Goal: Transaction & Acquisition: Purchase product/service

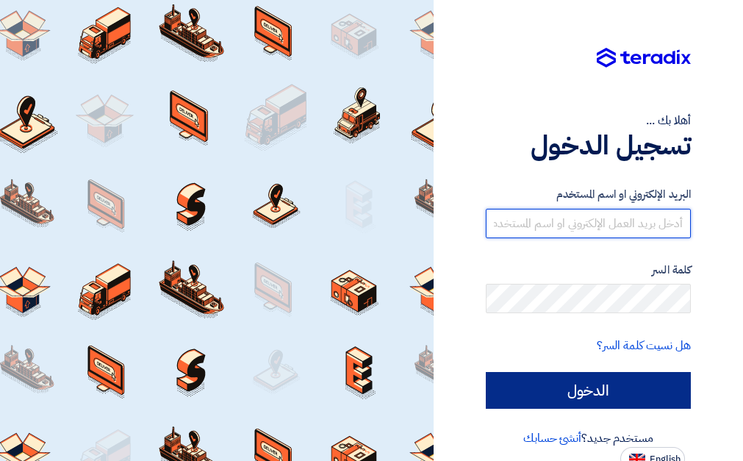
type input "[DOMAIN_NAME][EMAIL_ADDRESS][DOMAIN_NAME]"
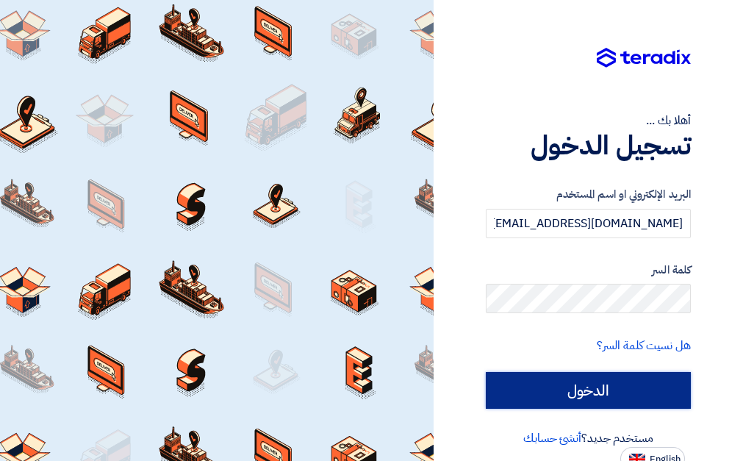
click at [581, 392] on input "الدخول" at bounding box center [588, 390] width 205 height 37
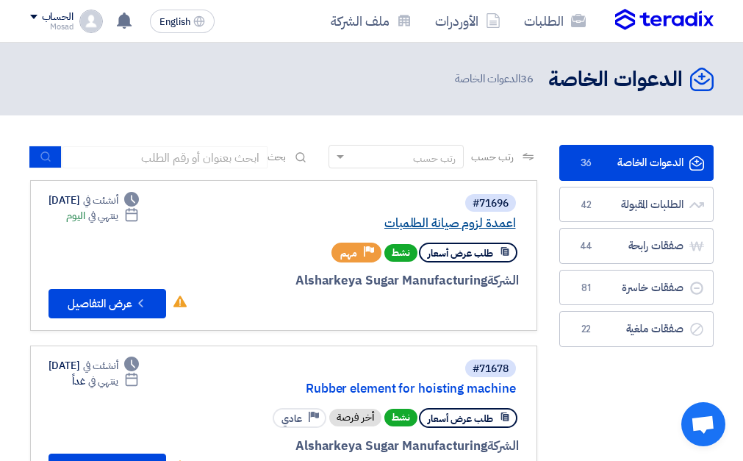
click at [403, 226] on link "اعمدة لزوم صيانة الطلمبات" at bounding box center [369, 223] width 294 height 13
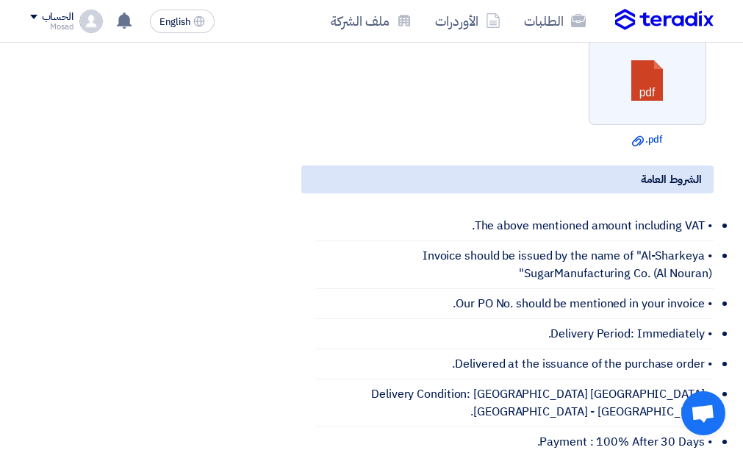
scroll to position [735, 0]
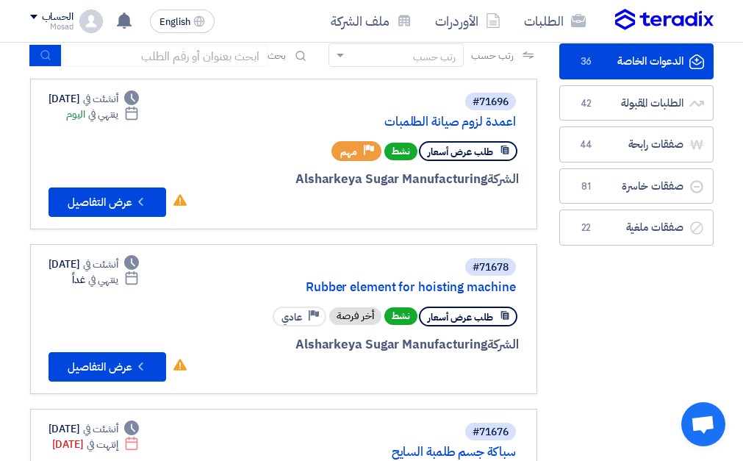
scroll to position [147, 0]
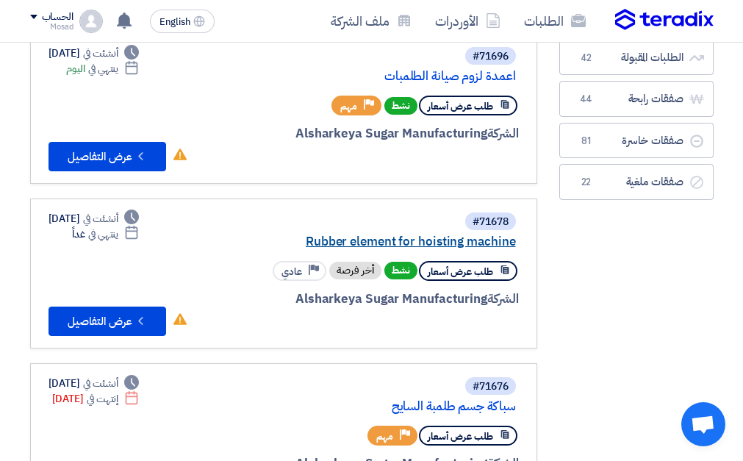
click at [412, 235] on link "Rubber element for hoisting machine" at bounding box center [369, 241] width 294 height 13
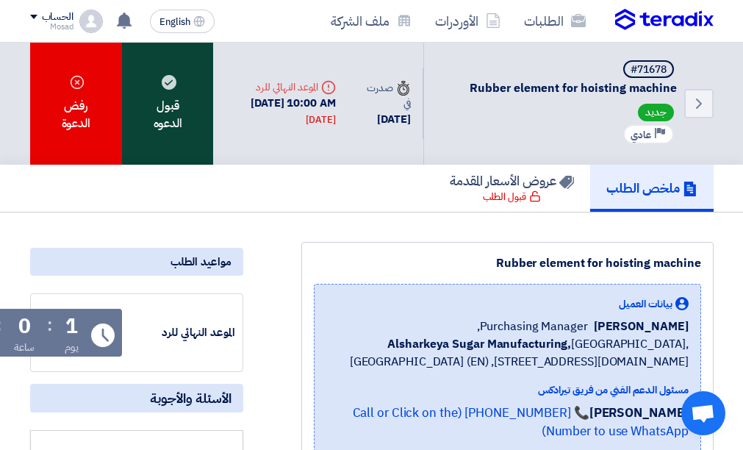
click at [165, 99] on div "قبول الدعوه" at bounding box center [167, 104] width 91 height 122
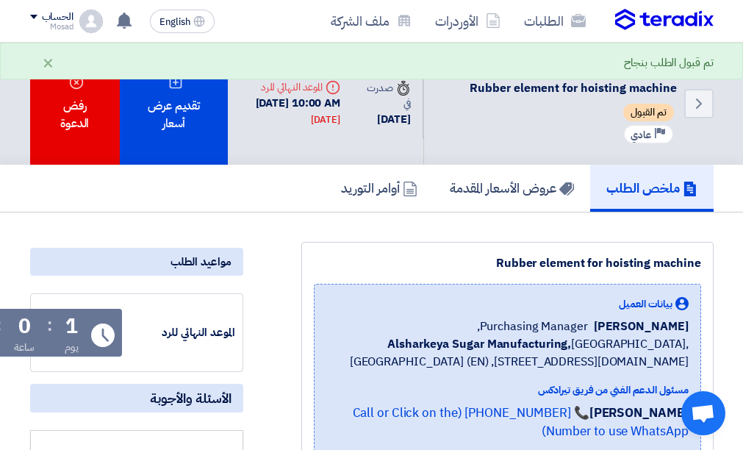
click at [178, 97] on div "تقديم عرض أسعار" at bounding box center [174, 104] width 109 height 122
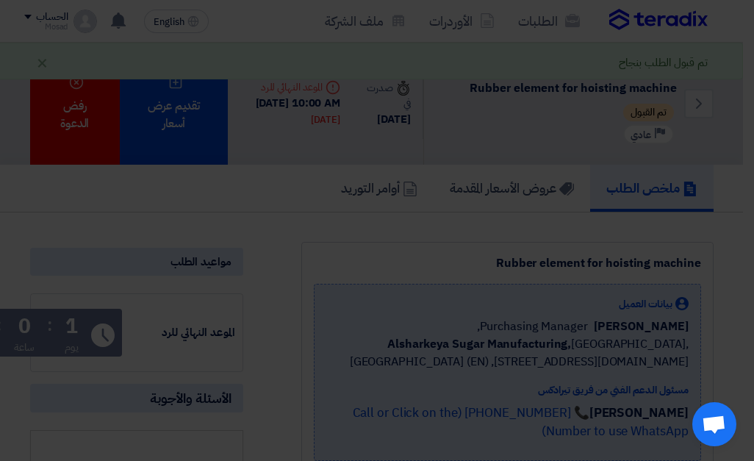
click at [451, 226] on div "أبدأ في تقديم عرض أسعار جديد تقديم عرض أسعار جديد من البداية" at bounding box center [377, 146] width 588 height 212
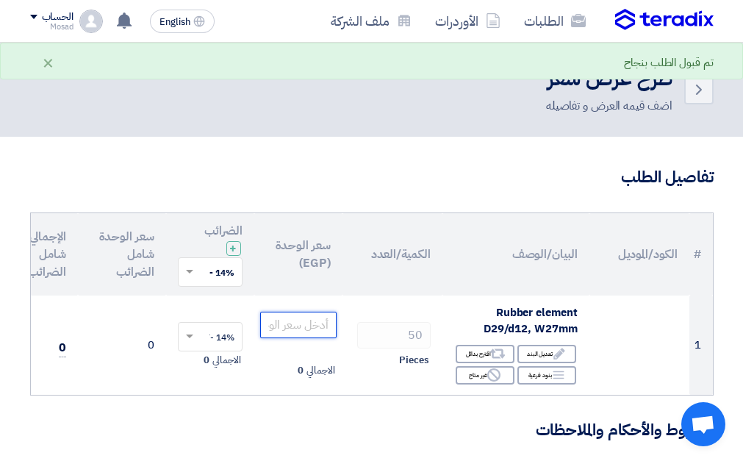
drag, startPoint x: 282, startPoint y: 323, endPoint x: 291, endPoint y: 291, distance: 32.8
click at [285, 320] on input "number" at bounding box center [298, 325] width 76 height 26
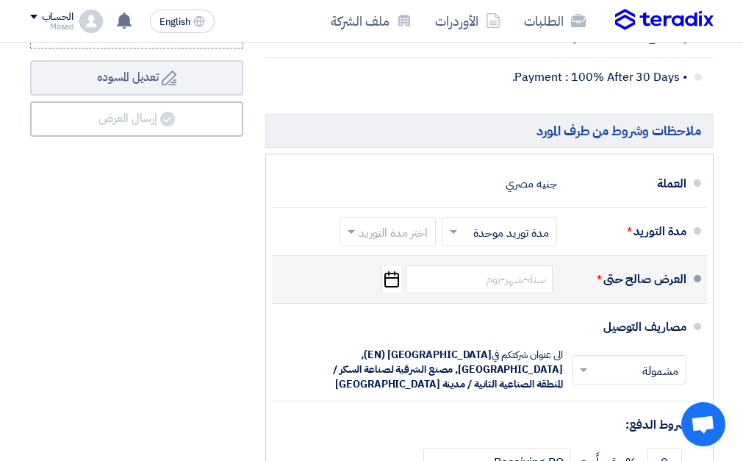
scroll to position [735, 0]
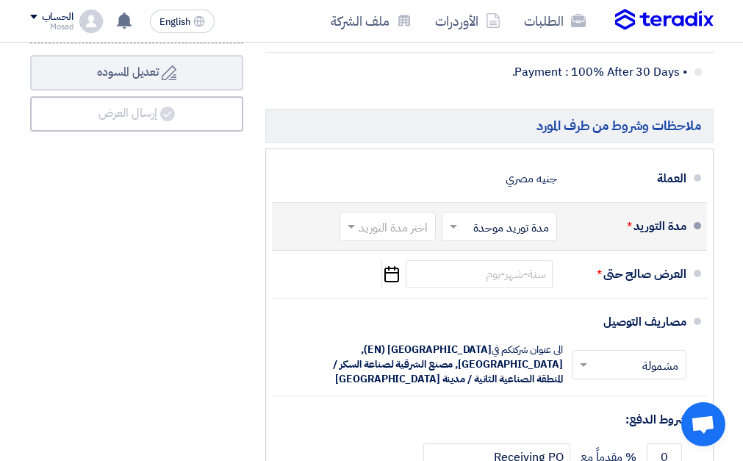
type input "370"
click at [388, 217] on input "text" at bounding box center [384, 227] width 89 height 21
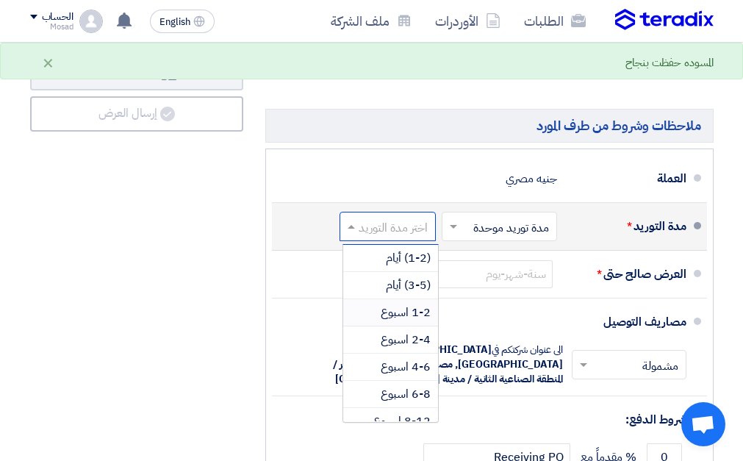
click at [406, 310] on span "1-2 اسبوع" at bounding box center [406, 313] width 50 height 18
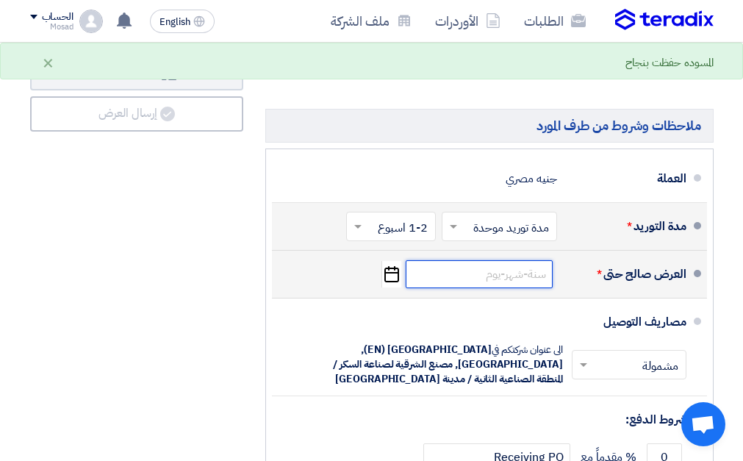
click at [512, 269] on input at bounding box center [479, 274] width 147 height 28
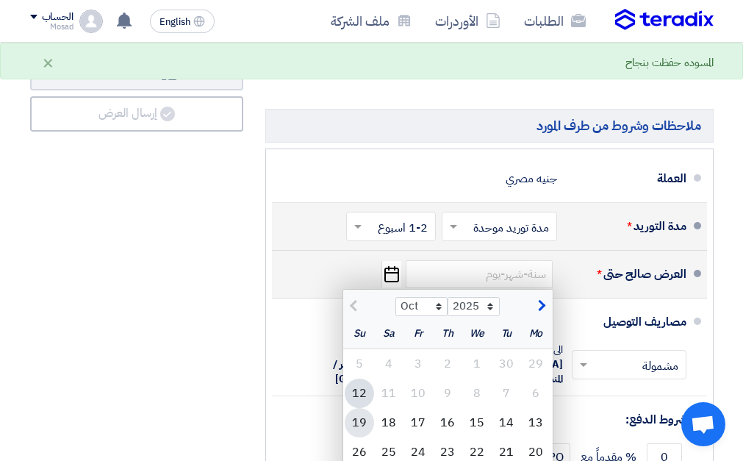
click at [360, 412] on div "19" at bounding box center [359, 422] width 29 height 29
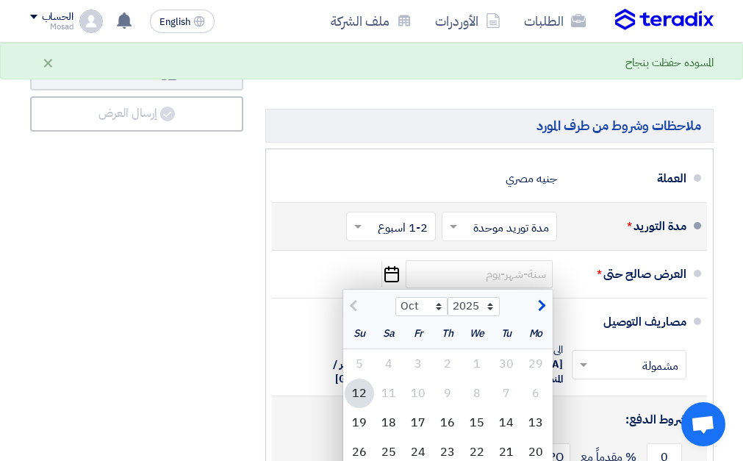
type input "[DATE]"
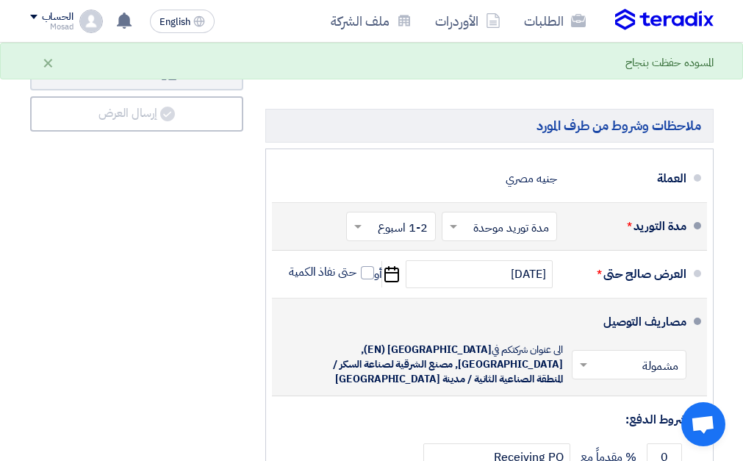
scroll to position [882, 0]
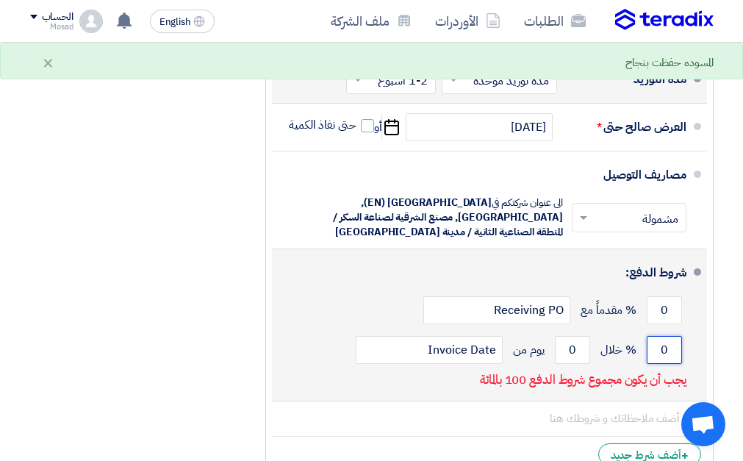
drag, startPoint x: 659, startPoint y: 329, endPoint x: 670, endPoint y: 334, distance: 11.9
click at [670, 336] on input "0" at bounding box center [664, 350] width 35 height 28
type input "100"
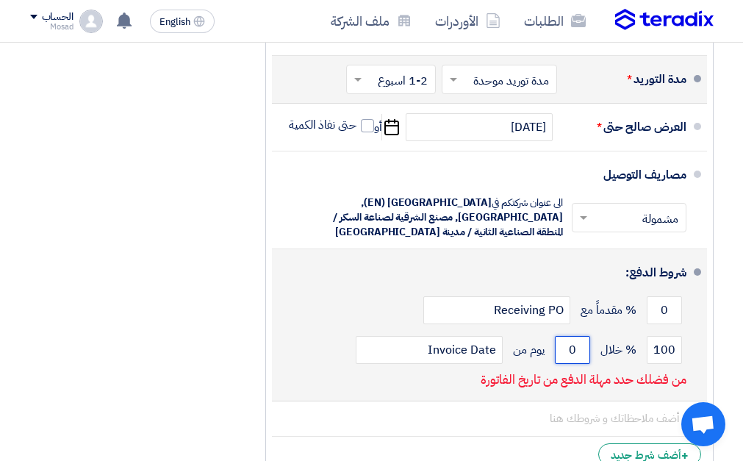
drag, startPoint x: 570, startPoint y: 331, endPoint x: 578, endPoint y: 329, distance: 7.7
click at [578, 336] on input "0" at bounding box center [572, 350] width 35 height 28
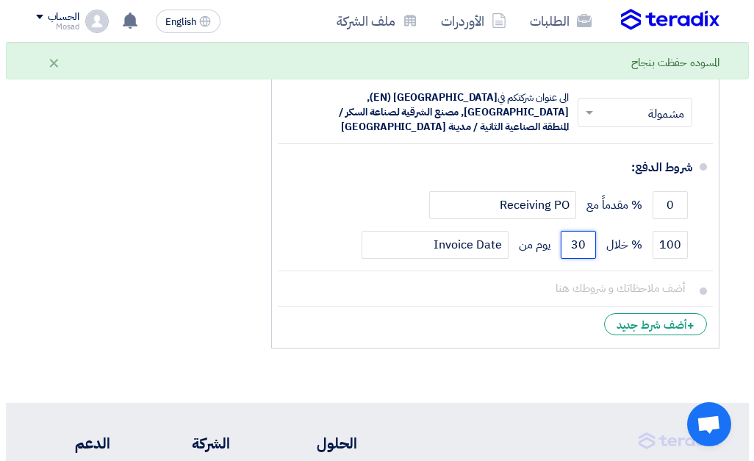
scroll to position [588, 0]
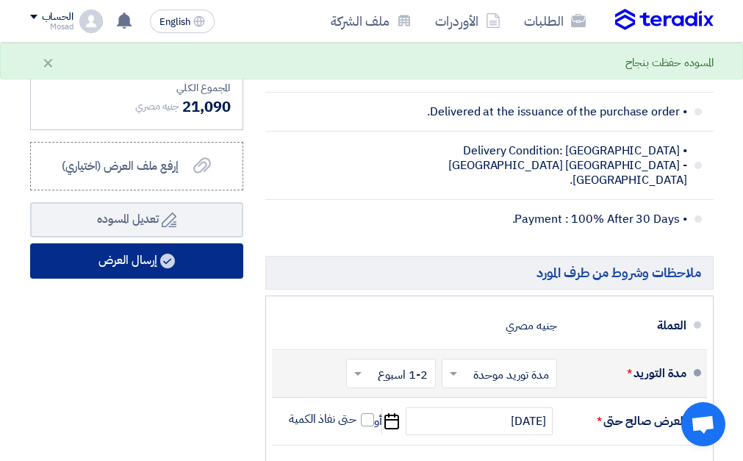
type input "30"
click at [162, 268] on icon at bounding box center [167, 261] width 15 height 15
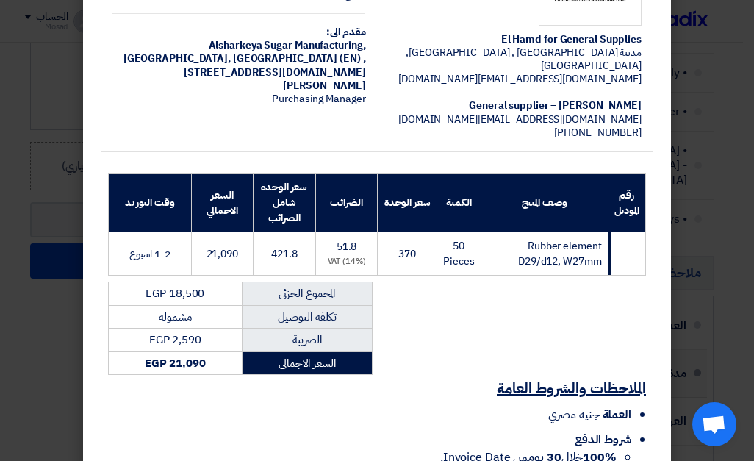
scroll to position [237, 0]
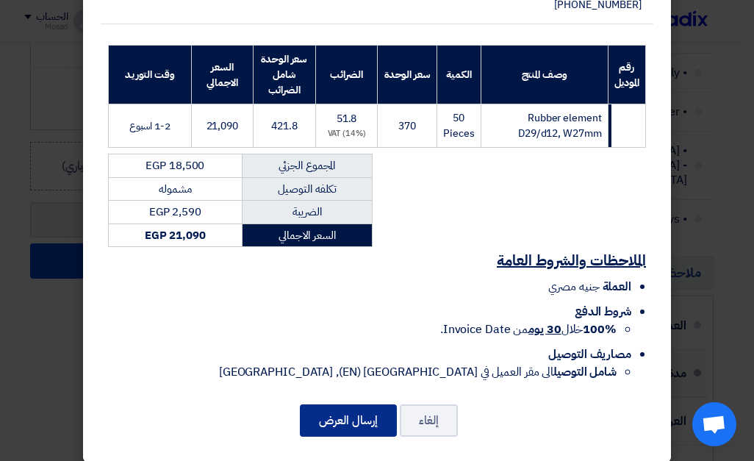
click at [355, 407] on button "إرسال العرض" at bounding box center [348, 420] width 97 height 32
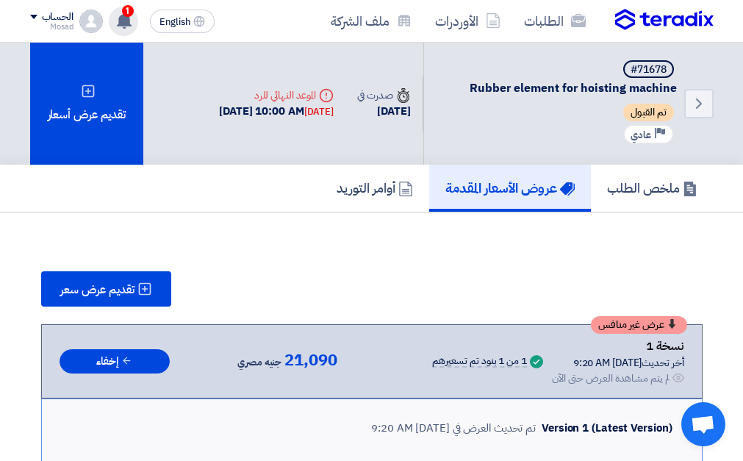
click at [128, 17] on use at bounding box center [124, 20] width 15 height 16
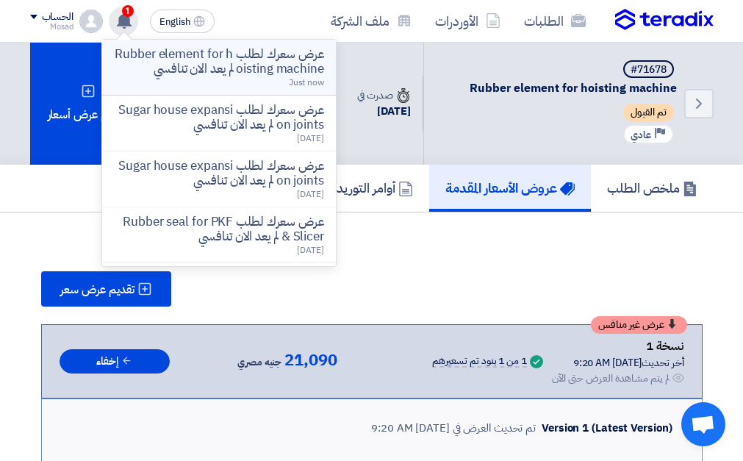
click at [214, 73] on p "عرض سعرك لطلب Rubber element for hoisting machine لم يعد الان تنافسي" at bounding box center [219, 61] width 210 height 29
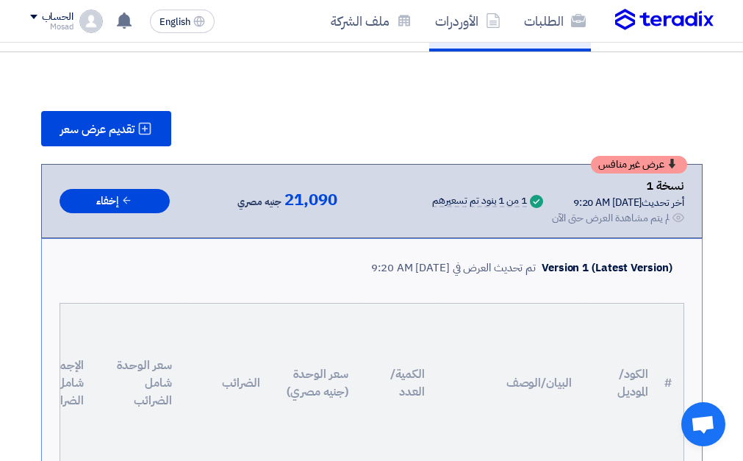
scroll to position [149, 0]
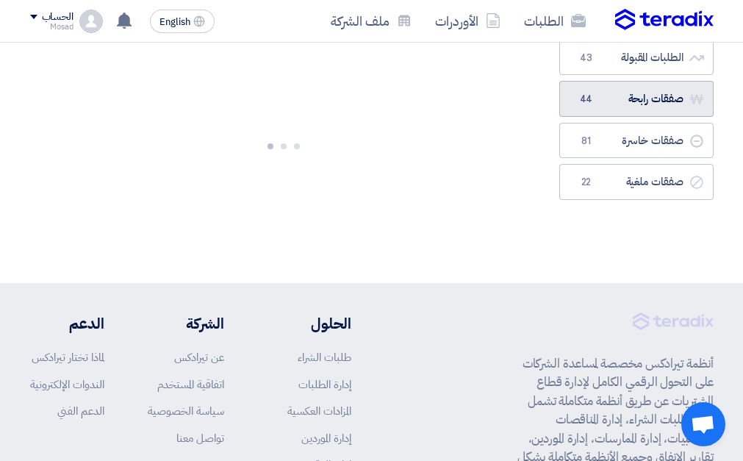
scroll to position [73, 0]
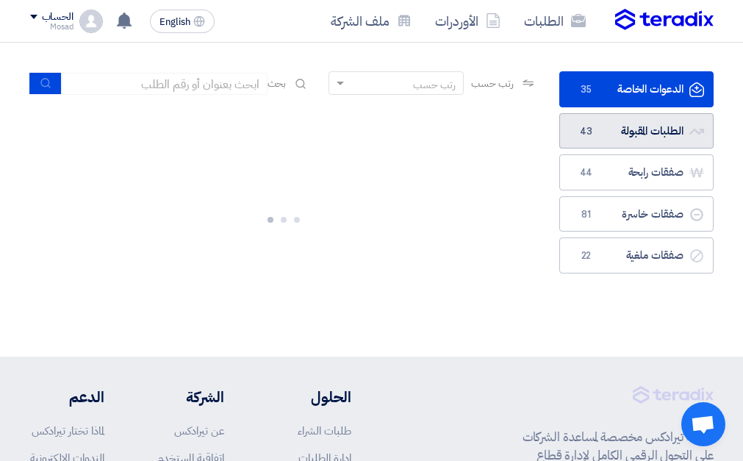
click at [600, 128] on link "الطلبات المقبولة الطلبات المقبولة 43" at bounding box center [636, 131] width 154 height 36
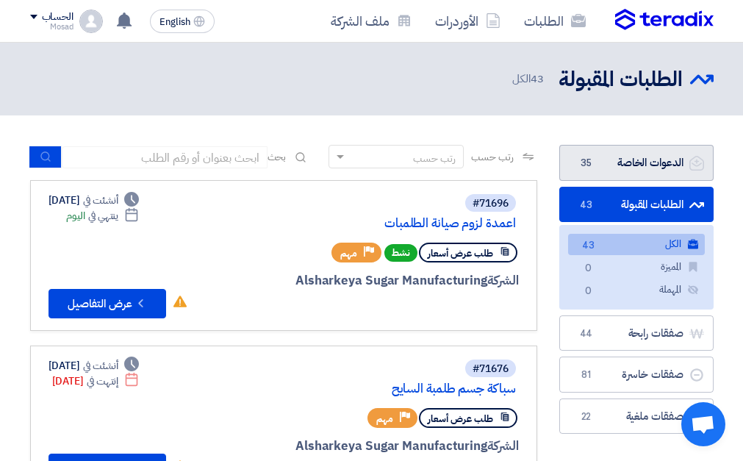
click at [606, 160] on link "الدعوات الخاصة الدعوات الخاصة 35" at bounding box center [636, 163] width 154 height 36
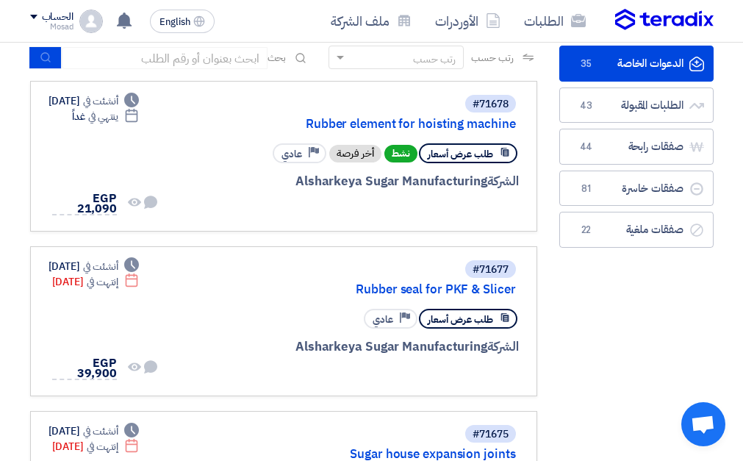
scroll to position [73, 0]
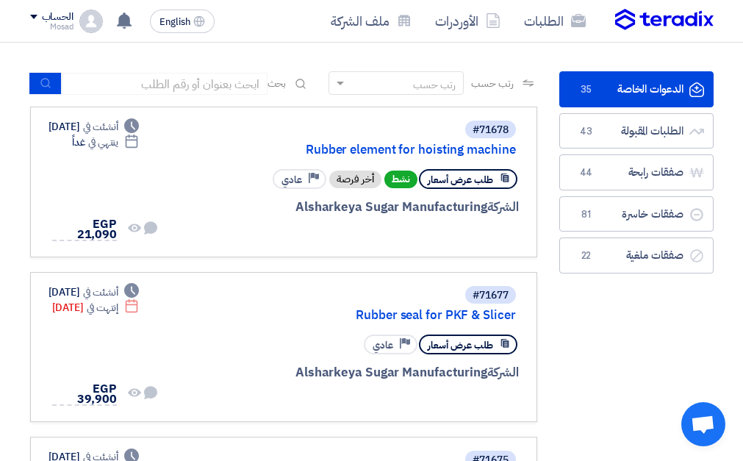
click at [620, 85] on link "الدعوات الخاصة الدعوات الخاصة 35" at bounding box center [636, 89] width 154 height 36
click at [641, 127] on link "الطلبات المقبولة الطلبات المقبولة 43" at bounding box center [636, 131] width 154 height 36
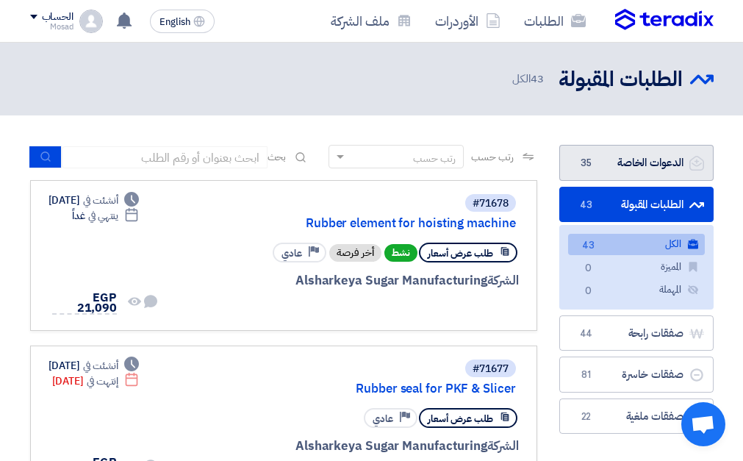
click at [628, 148] on link "الدعوات الخاصة الدعوات الخاصة 35" at bounding box center [636, 163] width 154 height 36
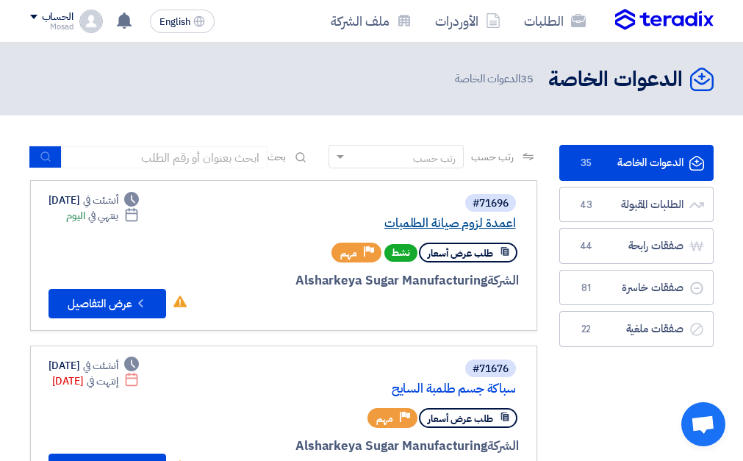
click at [464, 225] on link "اعمدة لزوم صيانة الطلمبات" at bounding box center [369, 223] width 294 height 13
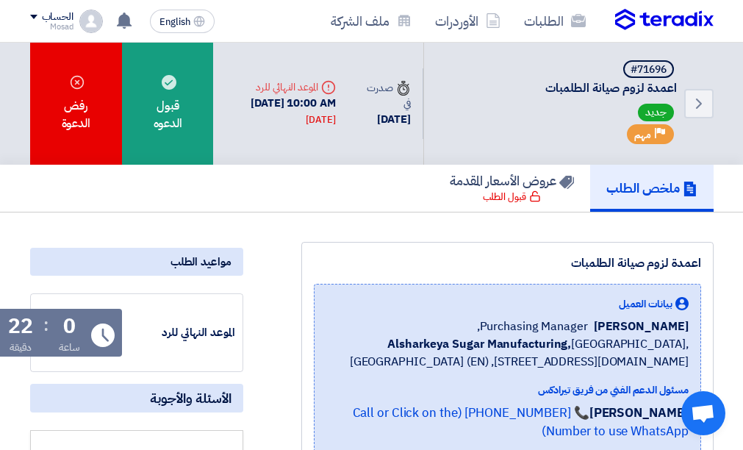
scroll to position [73, 0]
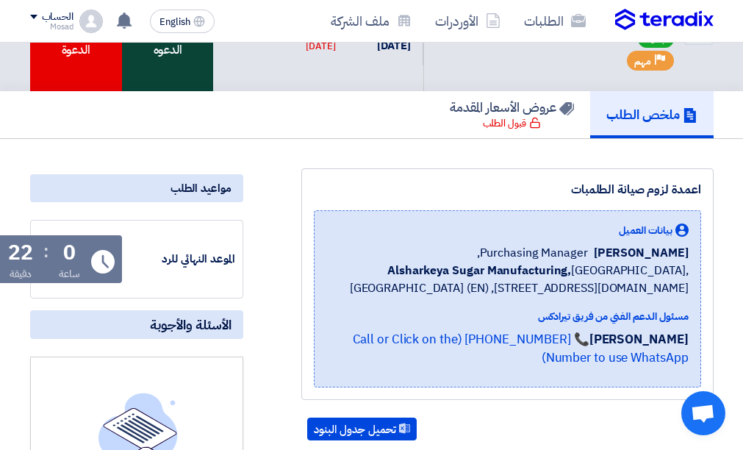
click at [159, 73] on div "قبول الدعوه" at bounding box center [167, 30] width 91 height 122
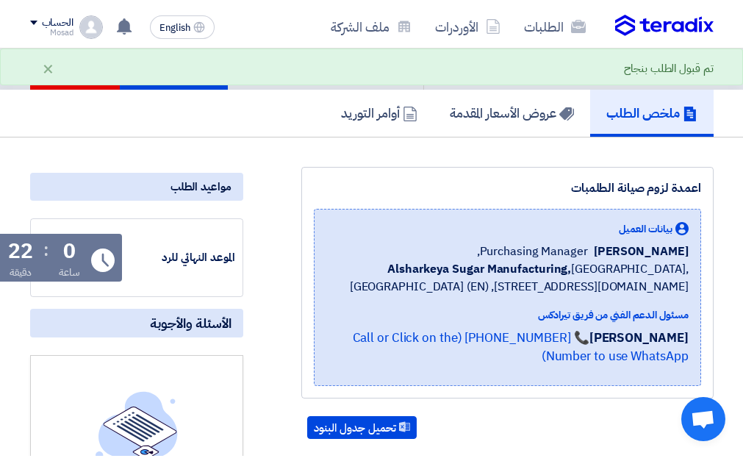
scroll to position [0, 0]
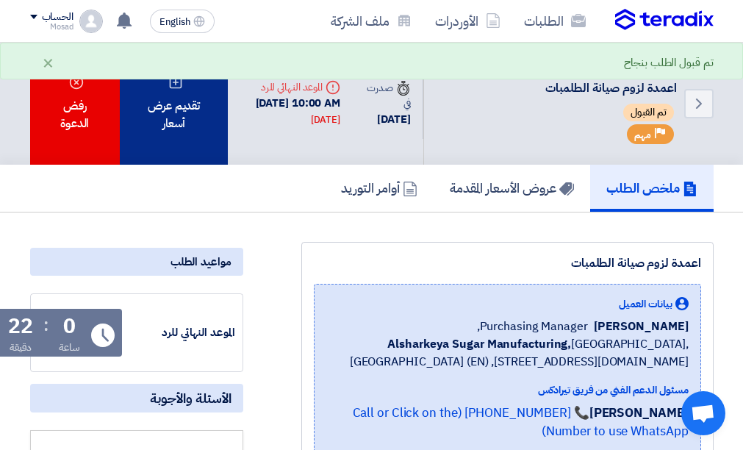
click at [144, 122] on div "تقديم عرض أسعار" at bounding box center [174, 104] width 109 height 122
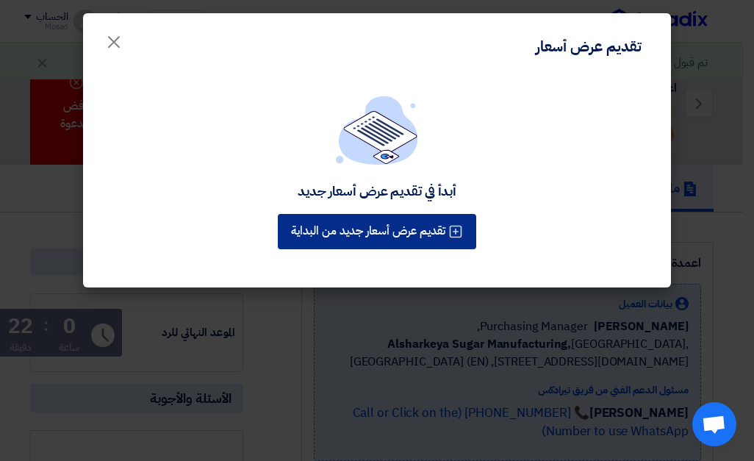
click at [413, 220] on button "تقديم عرض أسعار جديد من البداية" at bounding box center [377, 231] width 198 height 35
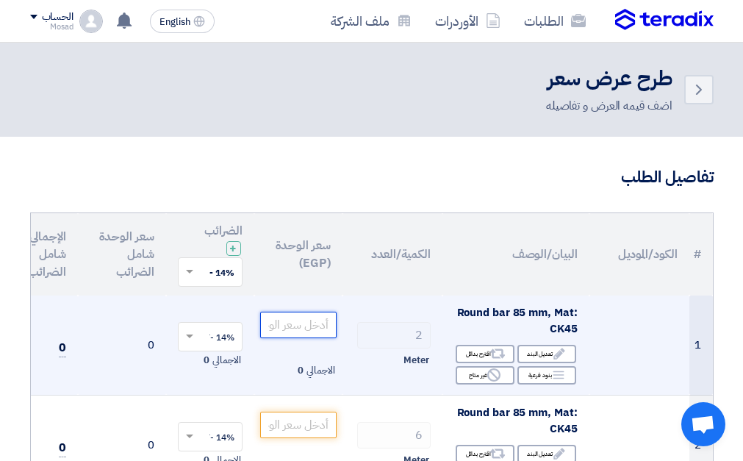
click at [311, 320] on input "number" at bounding box center [298, 325] width 76 height 26
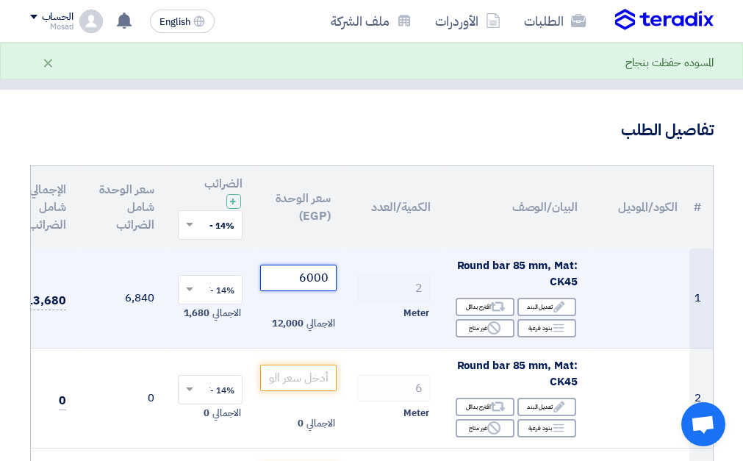
scroll to position [73, 0]
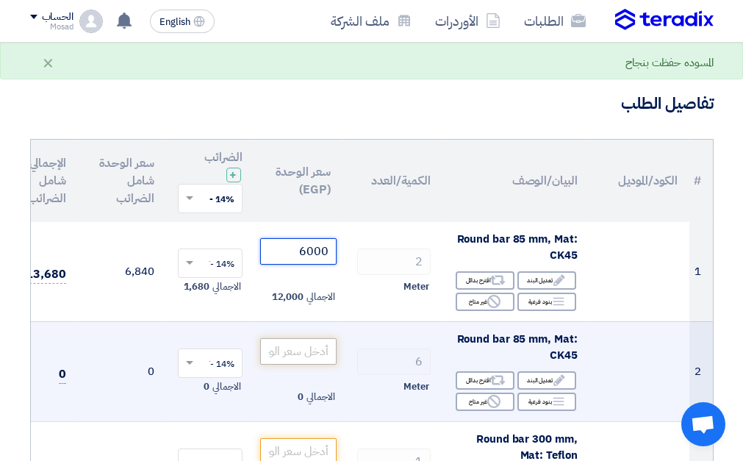
type input "6000"
click at [315, 351] on input "number" at bounding box center [298, 351] width 76 height 26
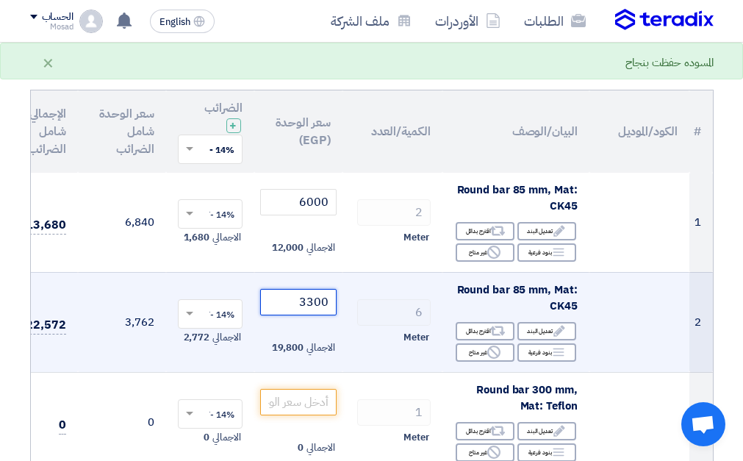
scroll to position [147, 0]
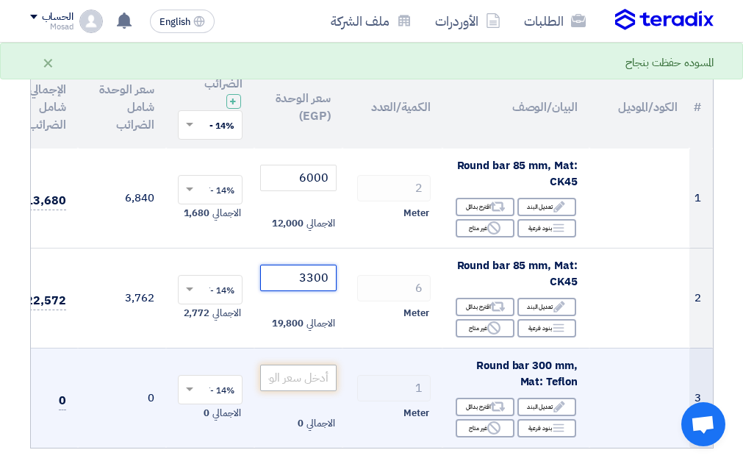
type input "3300"
click at [309, 373] on input "number" at bounding box center [298, 378] width 76 height 26
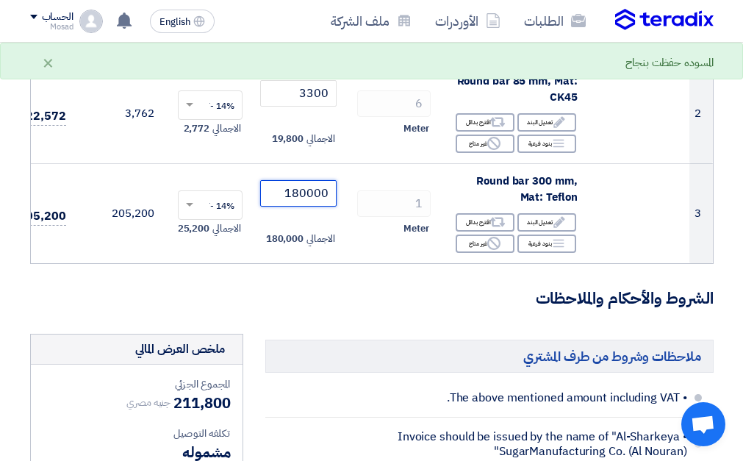
scroll to position [367, 0]
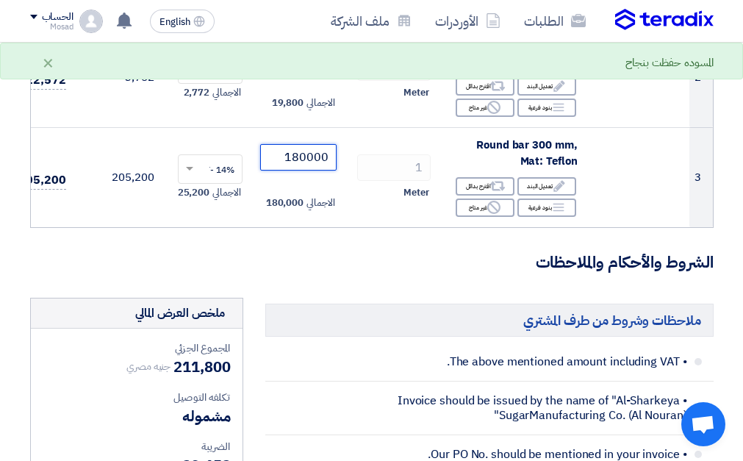
type input "180000"
click at [262, 274] on h3 "الشروط والأحكام والملاحظات" at bounding box center [371, 262] width 683 height 23
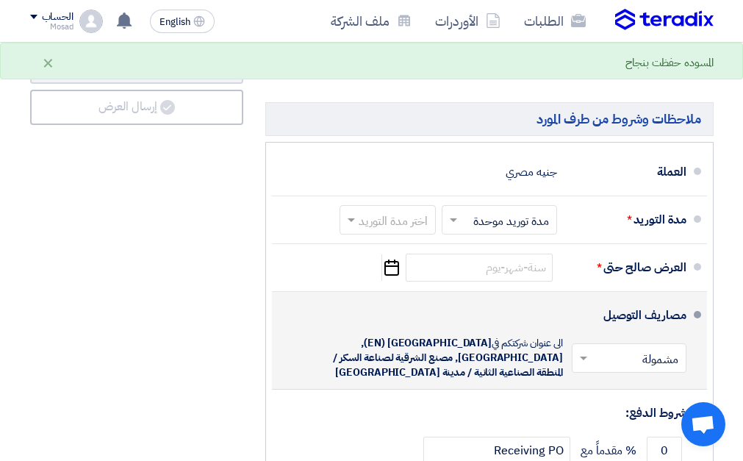
scroll to position [955, 0]
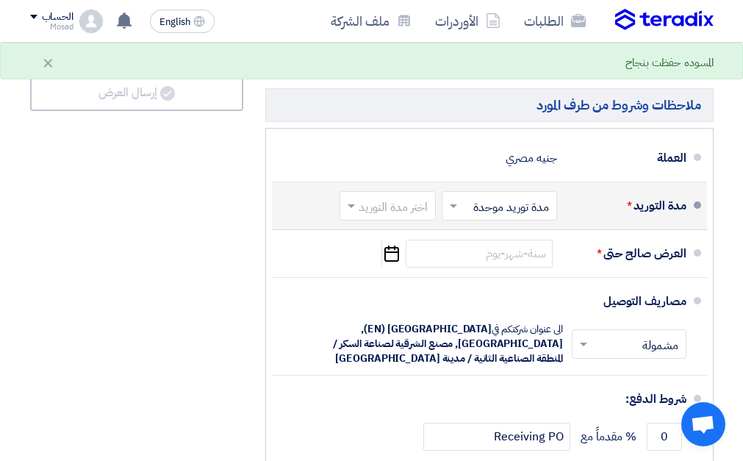
click at [397, 196] on input "text" at bounding box center [384, 206] width 89 height 21
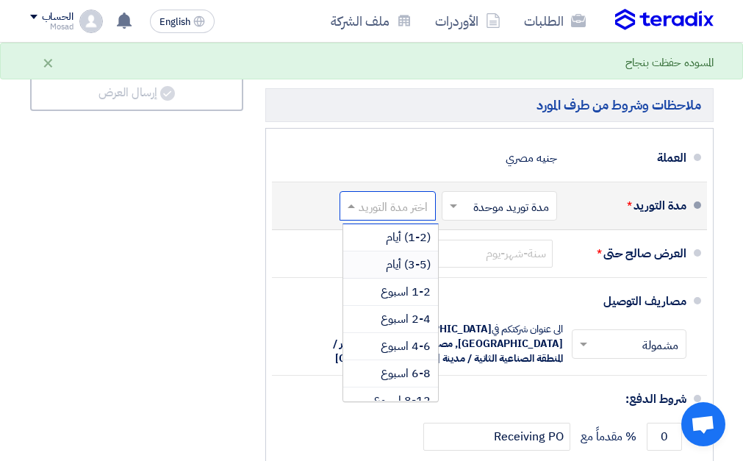
click at [395, 257] on span "(3-5) أيام" at bounding box center [408, 265] width 45 height 18
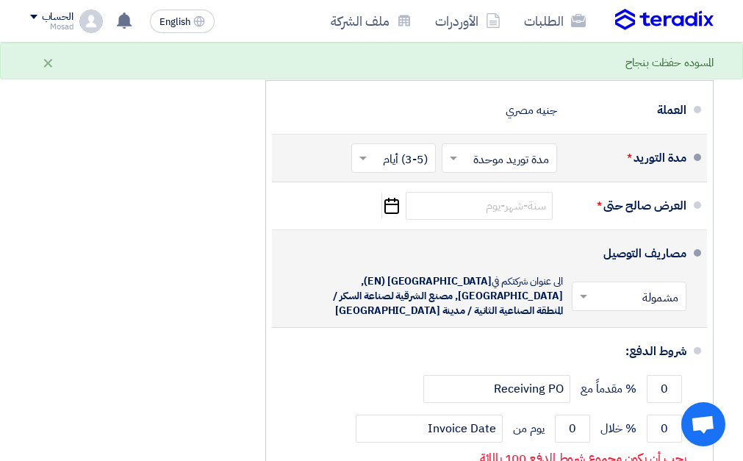
scroll to position [1029, 0]
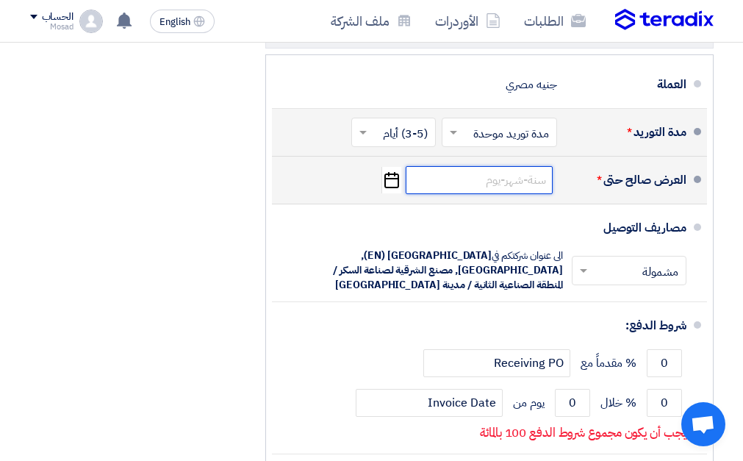
click at [470, 183] on input at bounding box center [479, 180] width 147 height 28
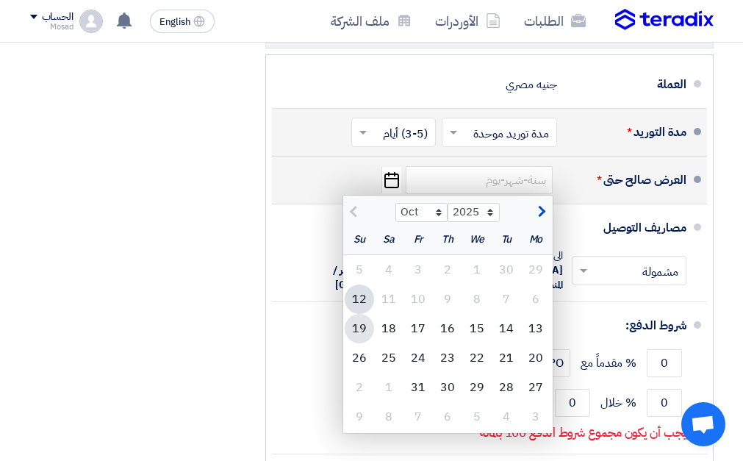
click at [354, 328] on div "19" at bounding box center [359, 328] width 29 height 29
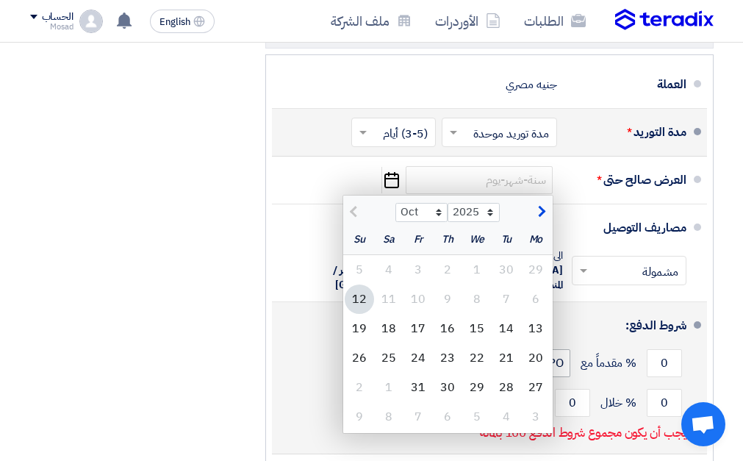
type input "[DATE]"
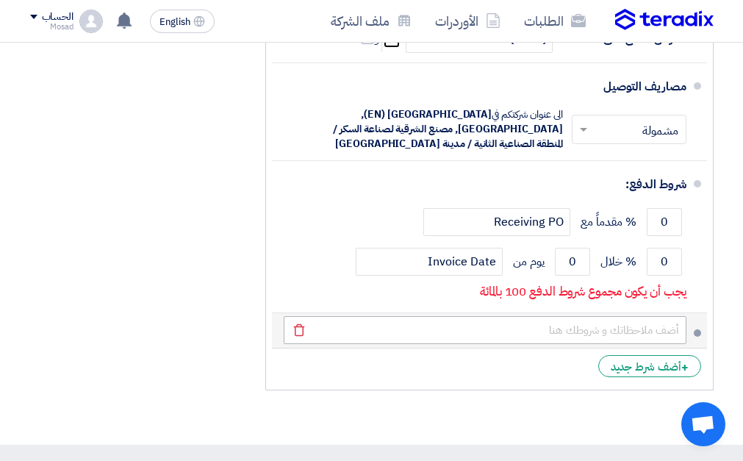
scroll to position [1176, 0]
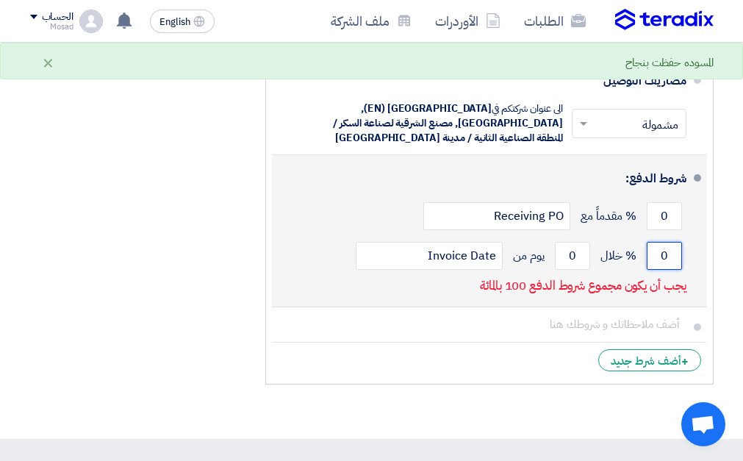
drag, startPoint x: 660, startPoint y: 246, endPoint x: 670, endPoint y: 245, distance: 9.6
click at [670, 245] on input "0" at bounding box center [664, 256] width 35 height 28
type input "100"
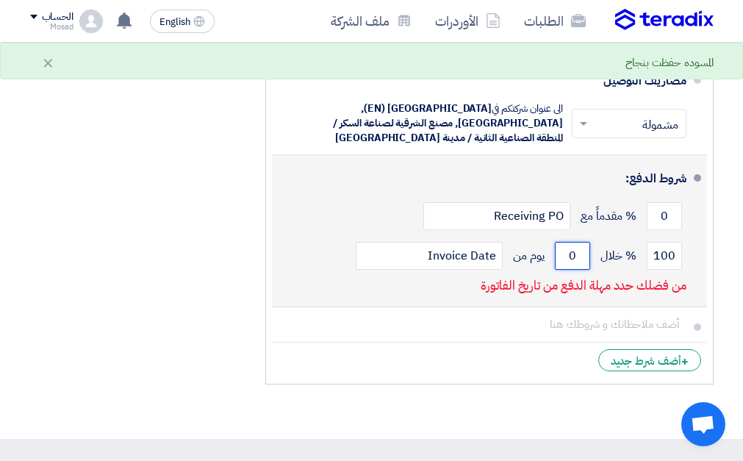
drag, startPoint x: 564, startPoint y: 232, endPoint x: 575, endPoint y: 232, distance: 11.0
click at [575, 242] on input "0" at bounding box center [572, 256] width 35 height 28
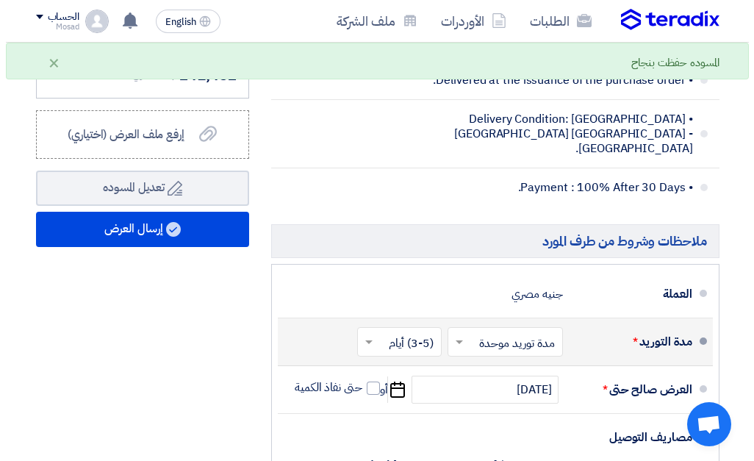
scroll to position [808, 0]
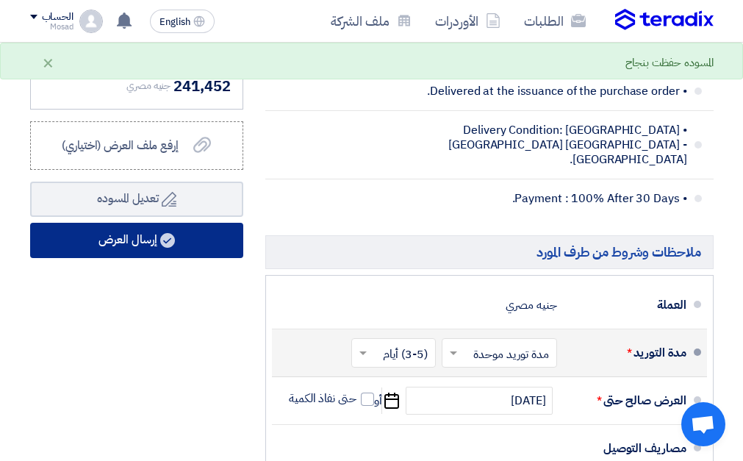
type input "30"
click at [139, 256] on button "إرسال العرض" at bounding box center [136, 240] width 213 height 35
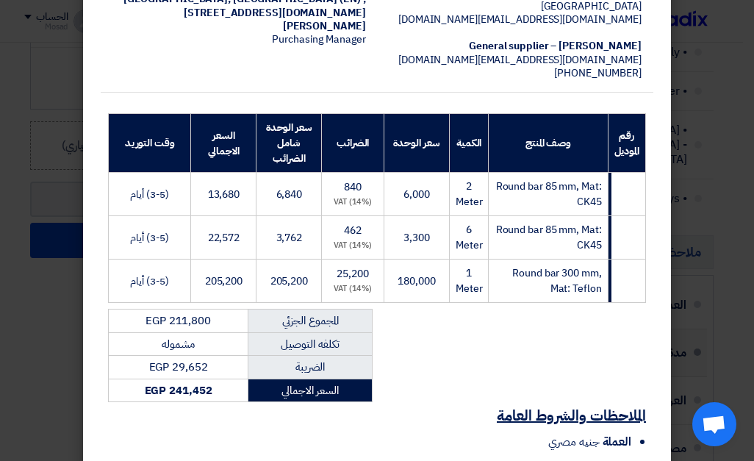
scroll to position [324, 0]
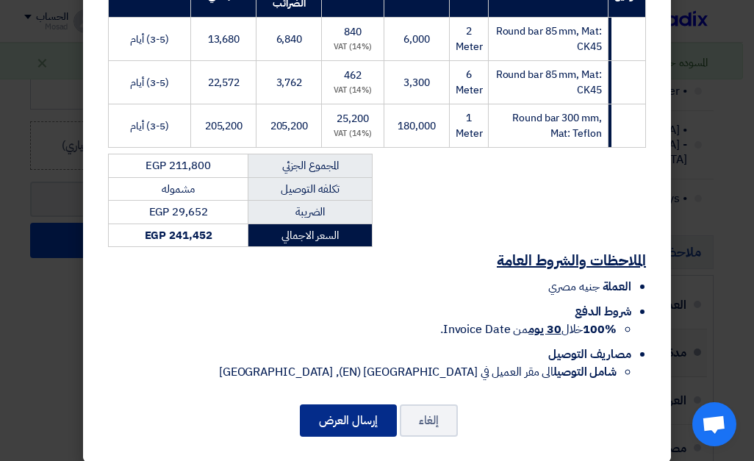
click at [373, 404] on button "إرسال العرض" at bounding box center [348, 420] width 97 height 32
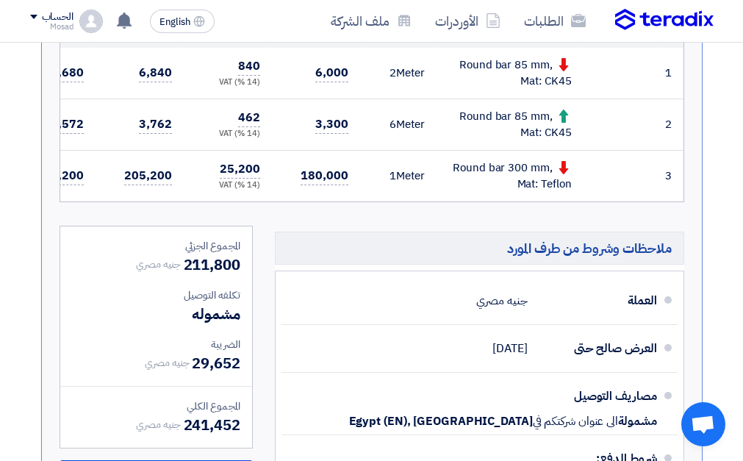
scroll to position [527, 0]
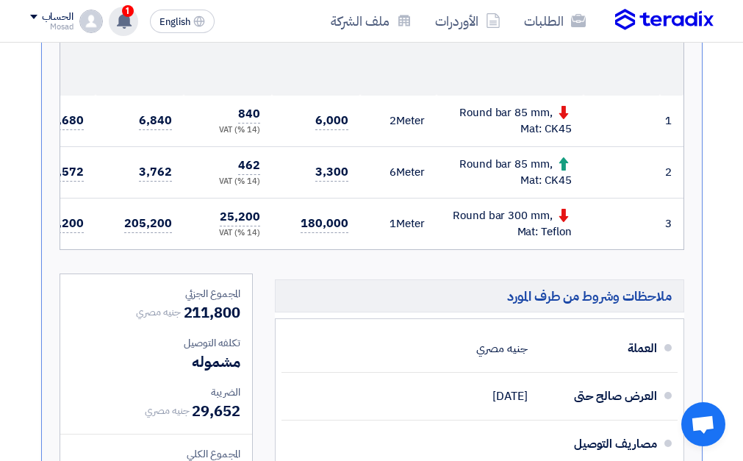
click at [128, 9] on span "1" at bounding box center [128, 11] width 12 height 12
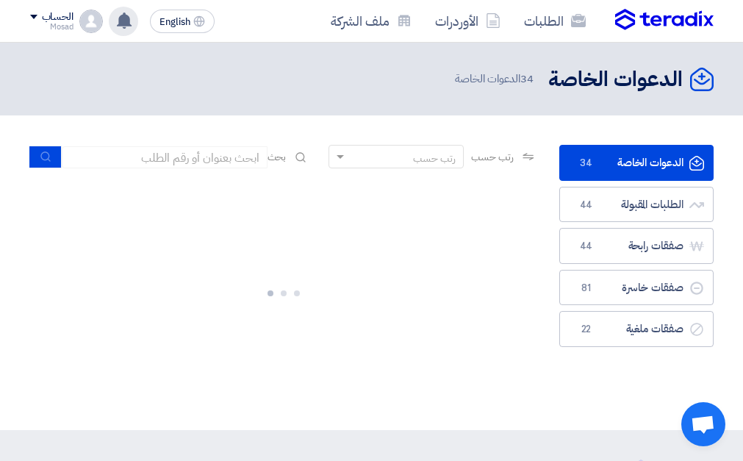
click at [123, 18] on use at bounding box center [124, 20] width 15 height 16
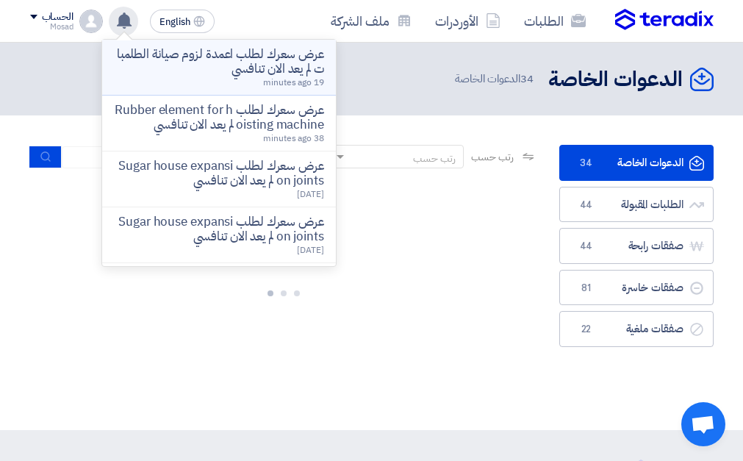
click at [250, 67] on p "عرض سعرك لطلب اعمدة لزوم صيانة الطلمبات لم يعد الان تنافسي" at bounding box center [219, 61] width 210 height 29
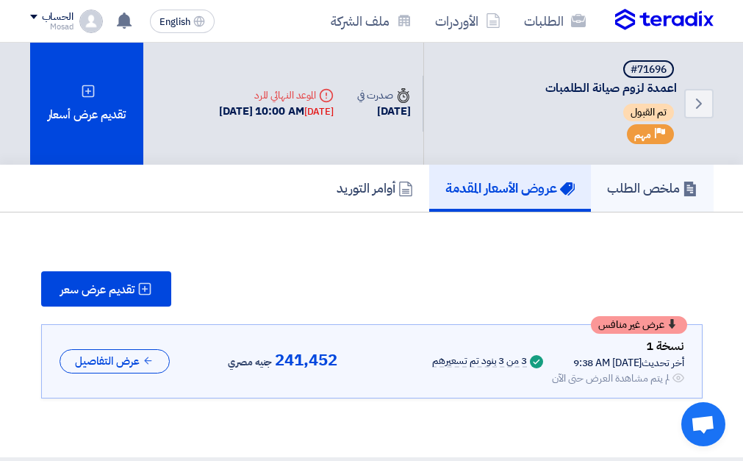
click at [638, 180] on h5 "ملخص الطلب" at bounding box center [652, 187] width 90 height 17
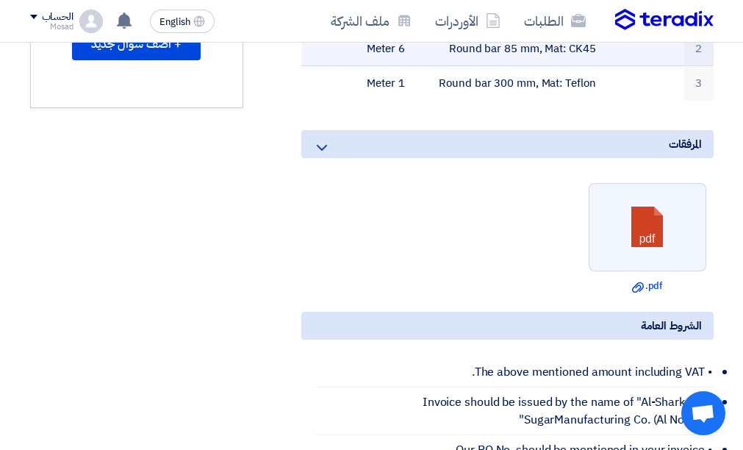
scroll to position [514, 0]
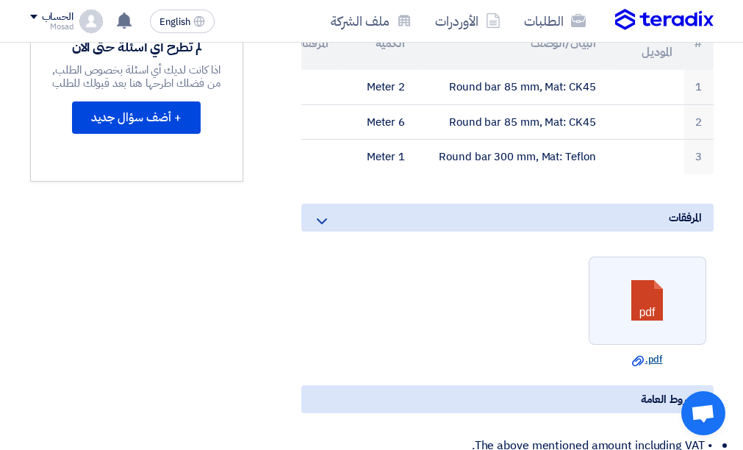
click at [646, 367] on link "Download file .pdf" at bounding box center [647, 359] width 109 height 15
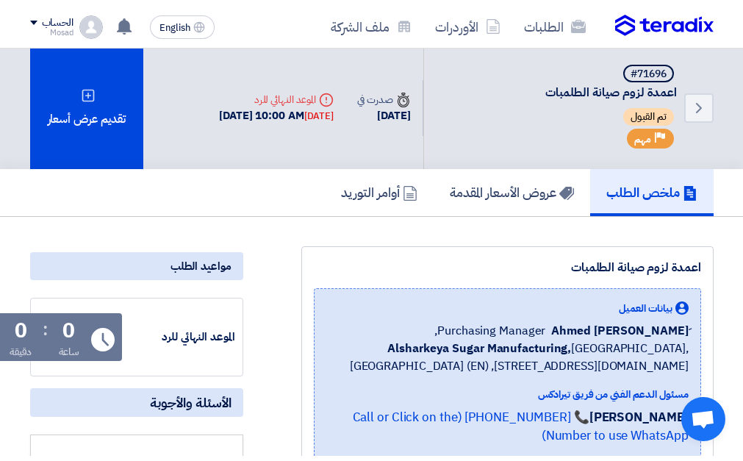
scroll to position [0, 0]
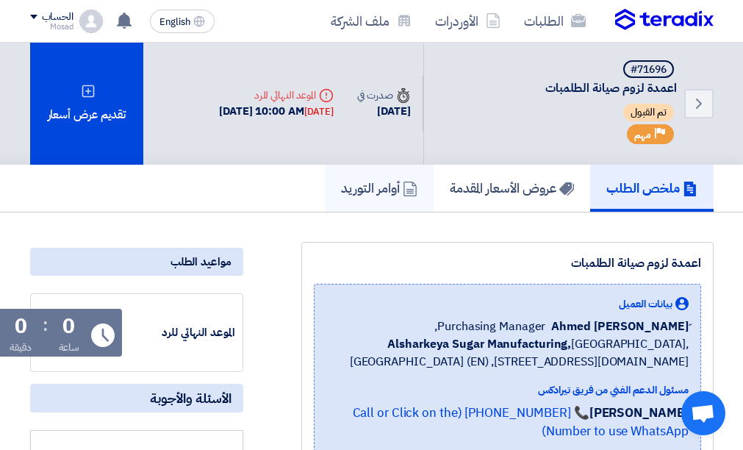
click at [350, 179] on h5 "أوامر التوريد" at bounding box center [379, 187] width 76 height 17
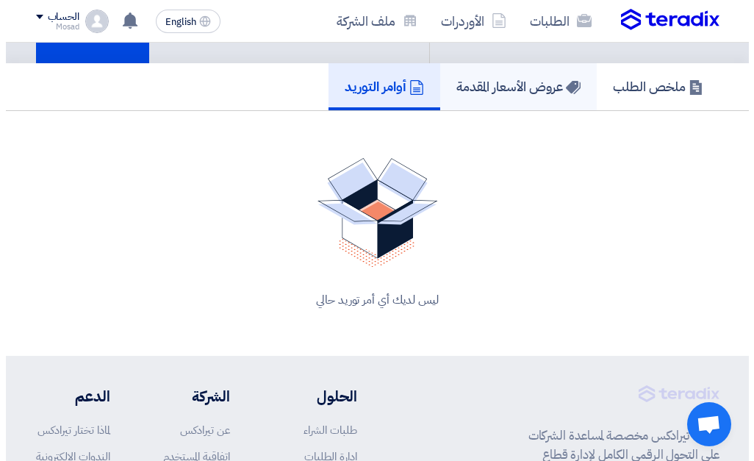
scroll to position [73, 0]
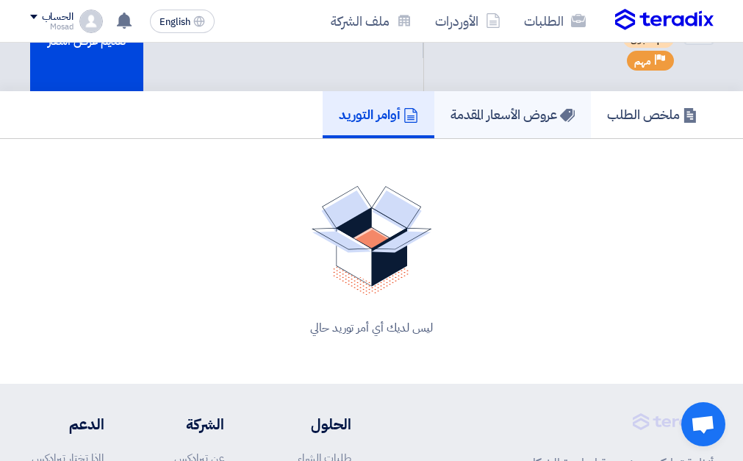
click at [492, 121] on h5 "عروض الأسعار المقدمة" at bounding box center [513, 114] width 124 height 17
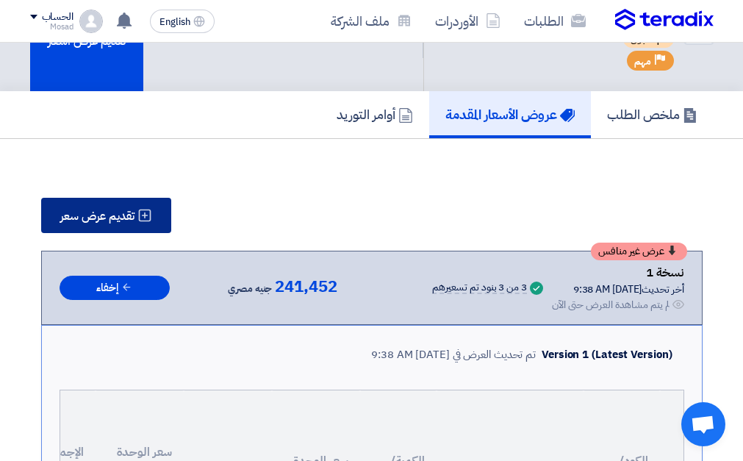
click at [123, 210] on span "تقديم عرض سعر" at bounding box center [97, 216] width 74 height 12
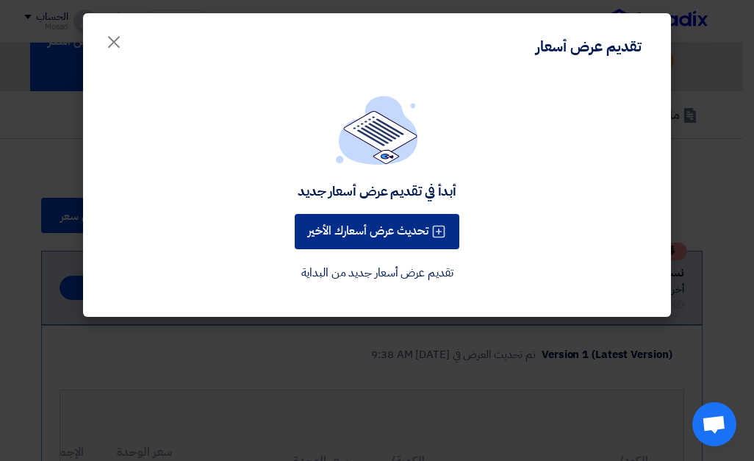
click at [415, 228] on button "تحديث عرض أسعارك الأخير" at bounding box center [377, 231] width 165 height 35
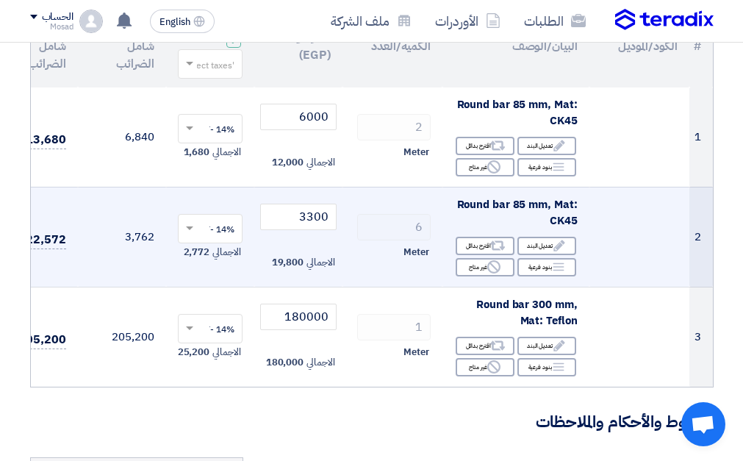
scroll to position [242, 0]
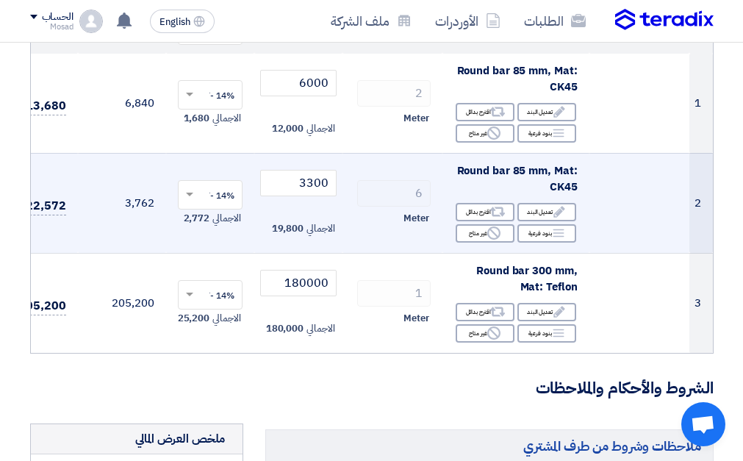
click at [517, 172] on span "Round bar 85 mm, Mat: CK45" at bounding box center [517, 178] width 121 height 33
click at [522, 172] on span "Round bar 85 mm, Mat: CK45" at bounding box center [517, 178] width 121 height 33
click at [524, 173] on span "Round bar 85 mm, Mat: CK45" at bounding box center [517, 178] width 121 height 33
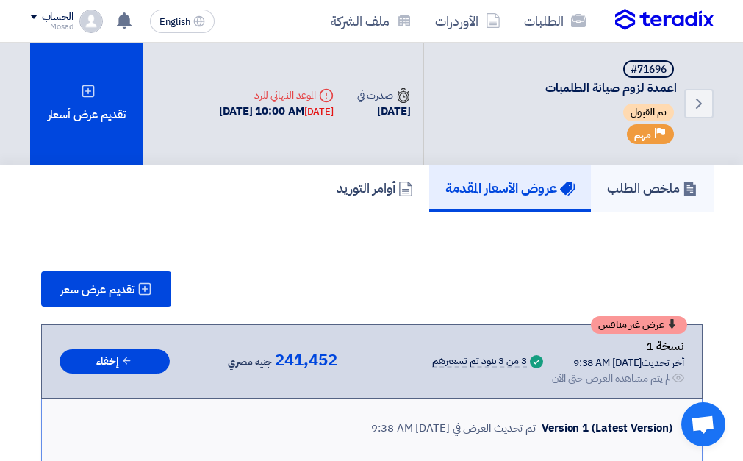
click at [650, 187] on h5 "ملخص الطلب" at bounding box center [652, 187] width 90 height 17
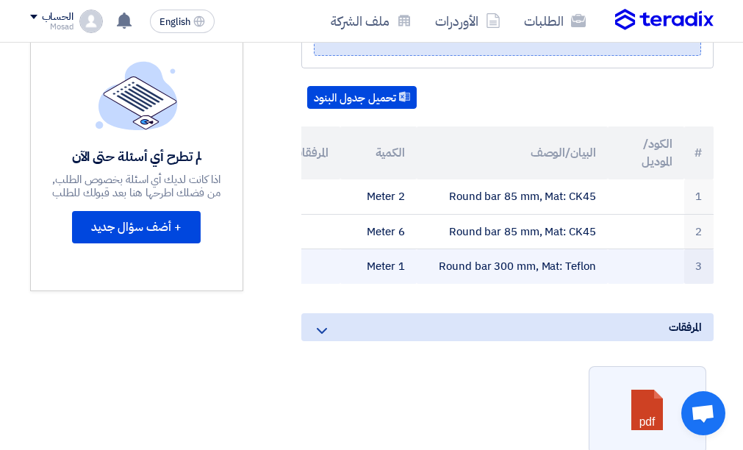
scroll to position [514, 0]
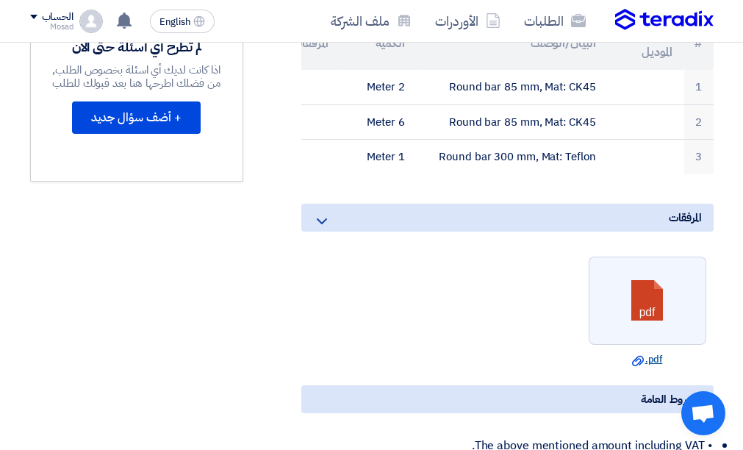
click at [642, 367] on icon "Download file" at bounding box center [638, 361] width 12 height 12
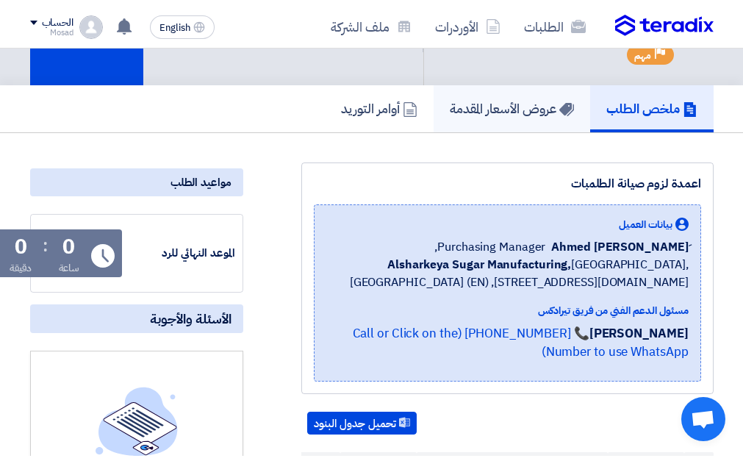
scroll to position [0, 0]
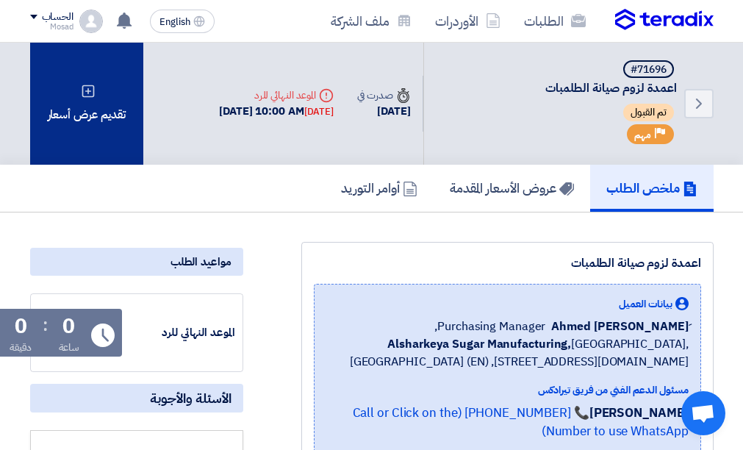
click at [96, 107] on div "تقديم عرض أسعار" at bounding box center [87, 104] width 114 height 122
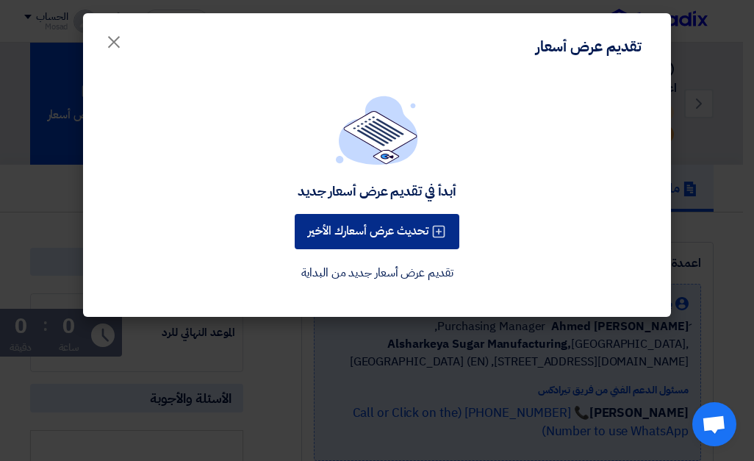
click at [404, 226] on button "تحديث عرض أسعارك الأخير" at bounding box center [377, 231] width 165 height 35
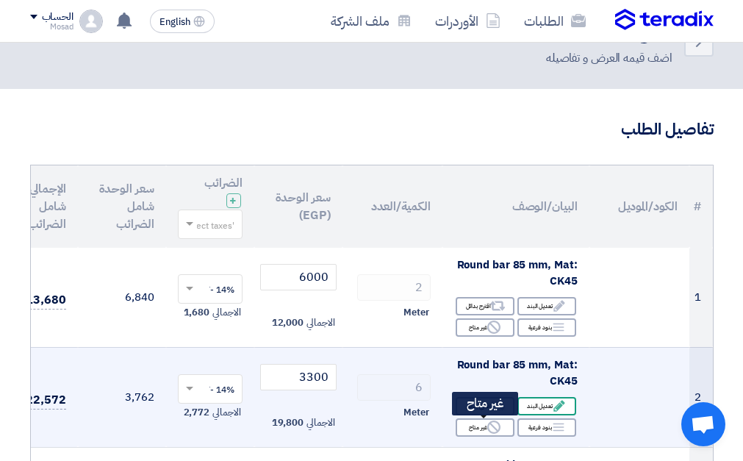
scroll to position [73, 0]
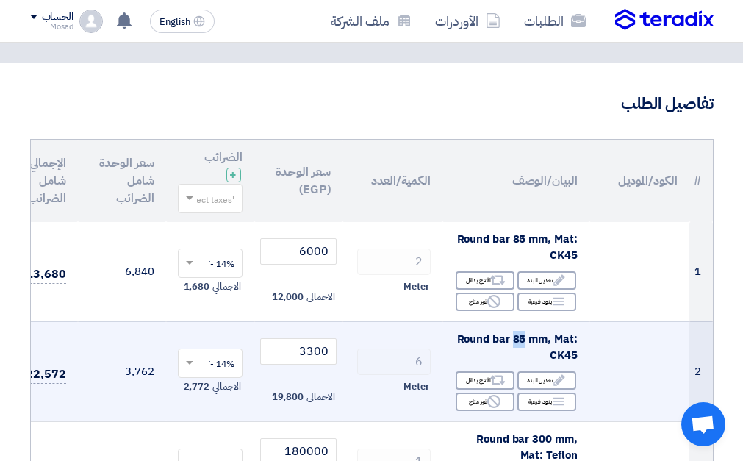
drag, startPoint x: 515, startPoint y: 340, endPoint x: 526, endPoint y: 342, distance: 11.1
click at [526, 342] on span "Round bar 85 mm, Mat: CK45" at bounding box center [517, 347] width 121 height 33
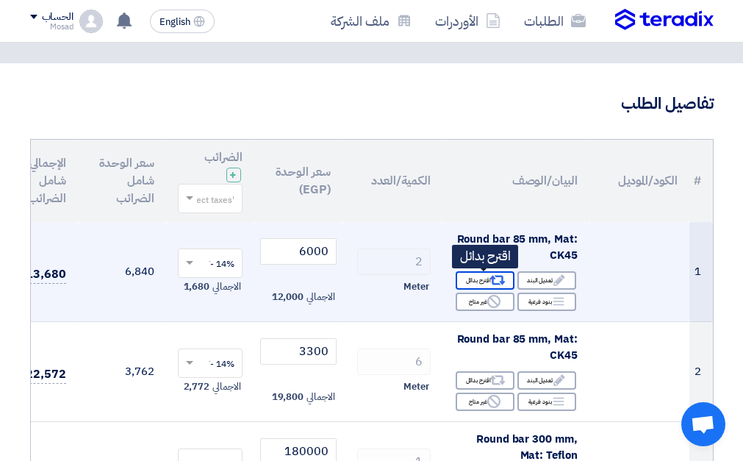
click at [497, 280] on icon "Alternative" at bounding box center [496, 280] width 15 height 15
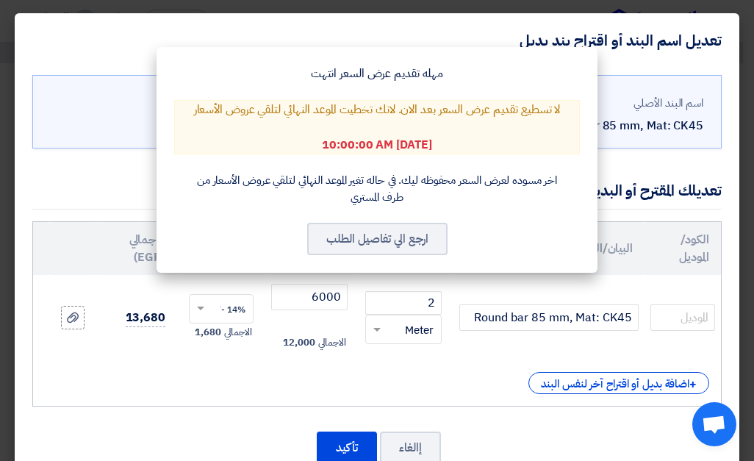
click at [406, 239] on button "ارجع الي تفاصيل الطلب" at bounding box center [377, 239] width 140 height 32
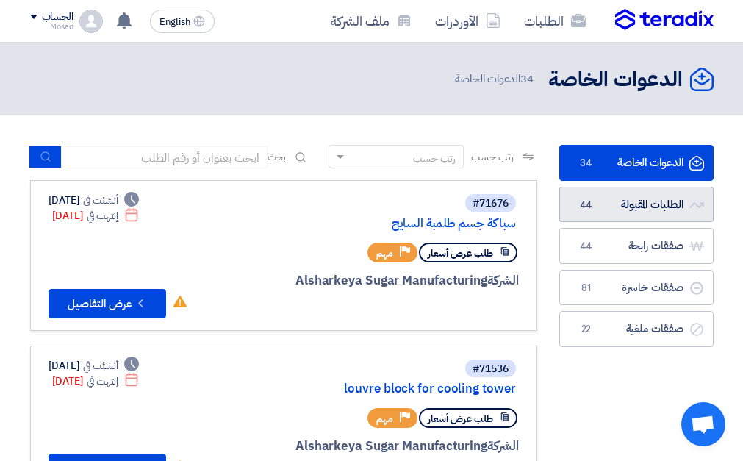
click at [617, 199] on link "الطلبات المقبولة الطلبات المقبولة 44" at bounding box center [636, 205] width 154 height 36
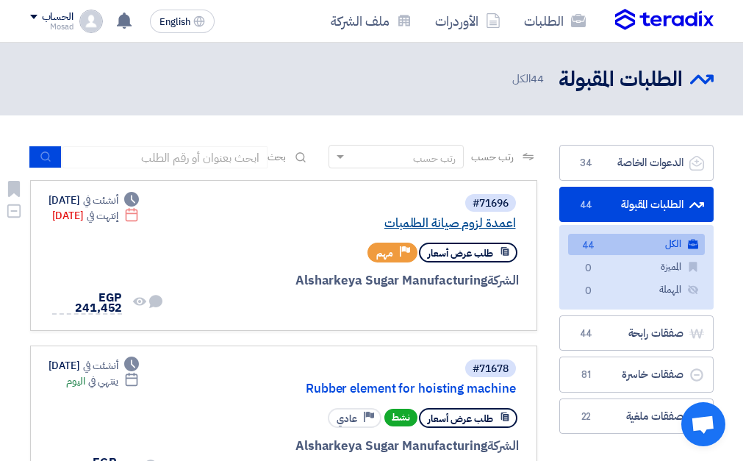
click at [495, 220] on link "اعمدة لزوم صيانة الطلمبات" at bounding box center [369, 223] width 294 height 13
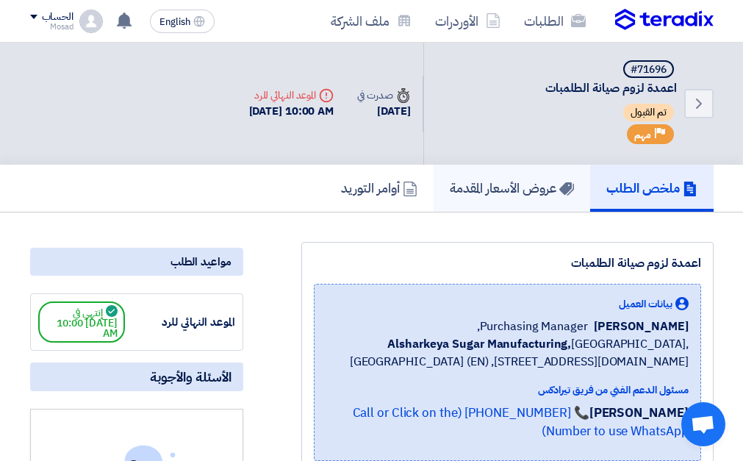
click at [494, 188] on h5 "عروض الأسعار المقدمة" at bounding box center [512, 187] width 124 height 17
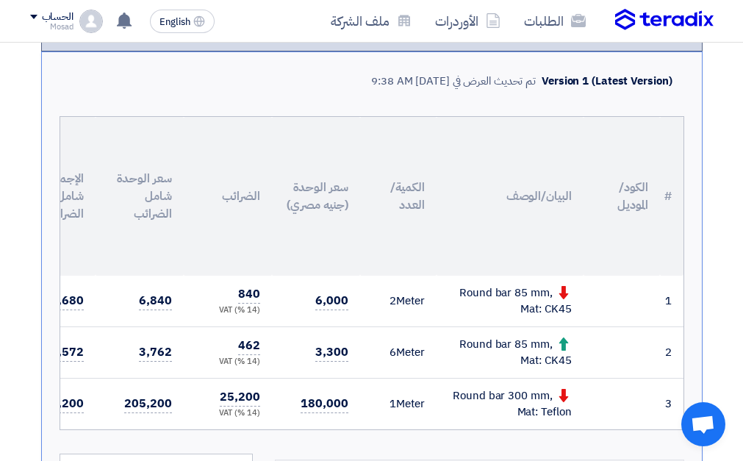
scroll to position [367, 0]
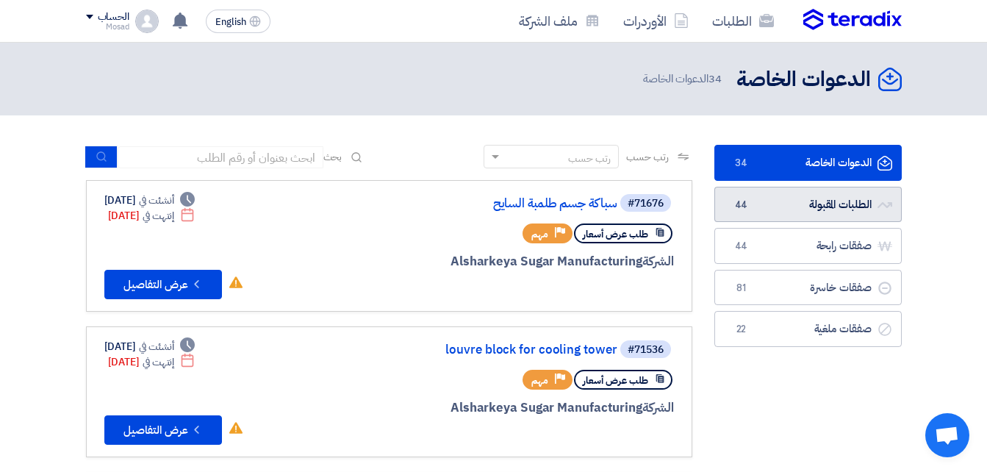
click at [826, 209] on link "الطلبات المقبولة الطلبات المقبولة 44" at bounding box center [807, 205] width 187 height 36
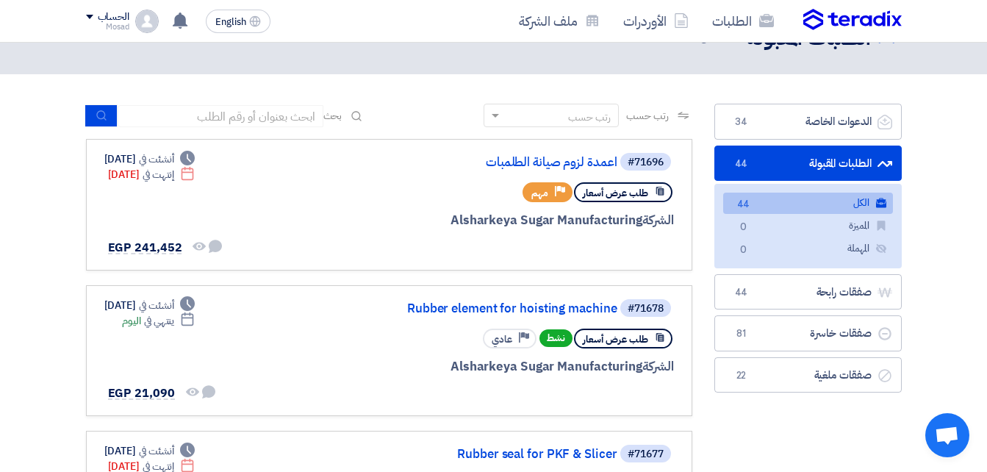
scroll to position [73, 0]
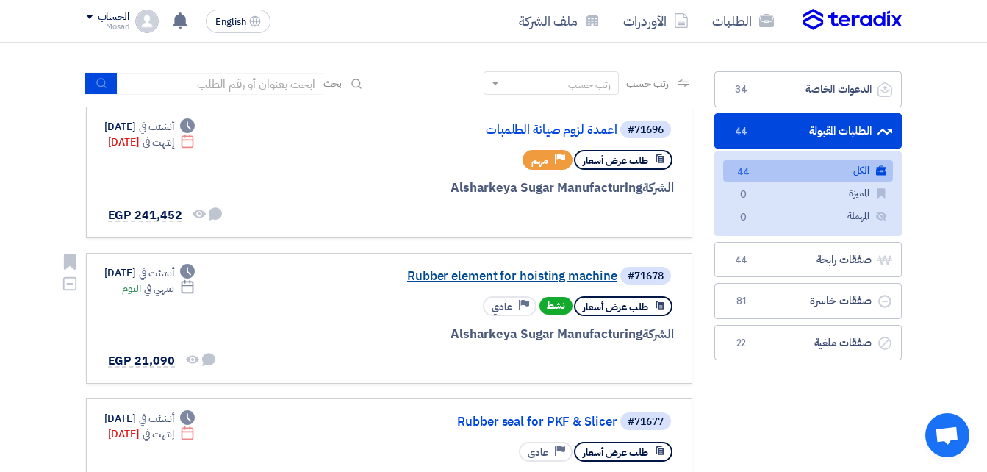
click at [522, 274] on link "Rubber element for hoisting machine" at bounding box center [470, 276] width 294 height 13
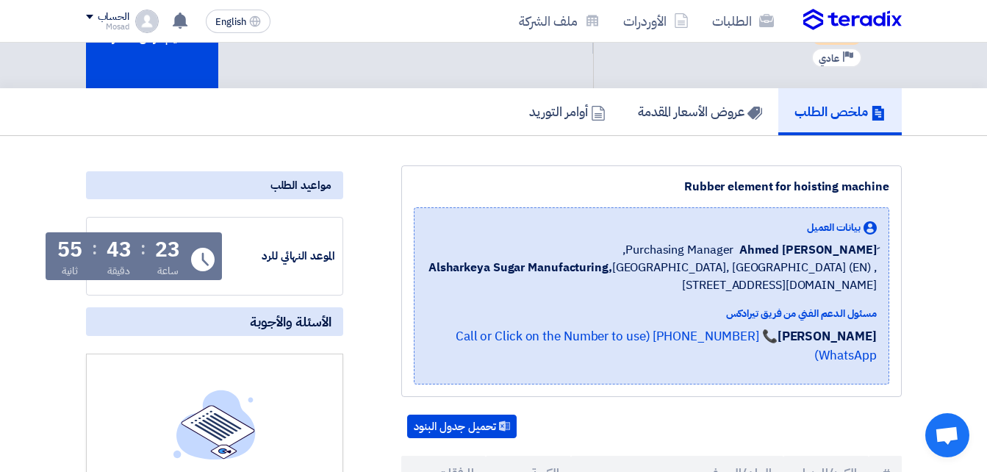
scroll to position [73, 0]
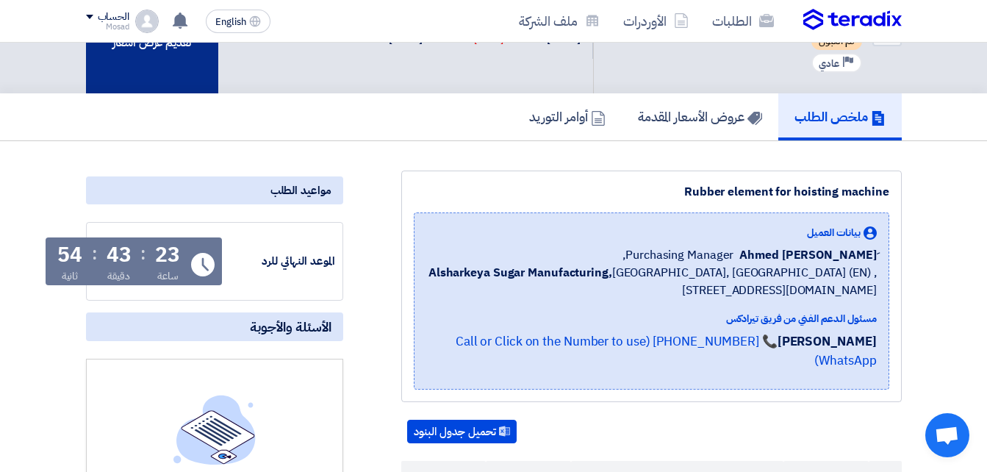
click at [173, 70] on div "تقديم عرض أسعار" at bounding box center [152, 31] width 132 height 124
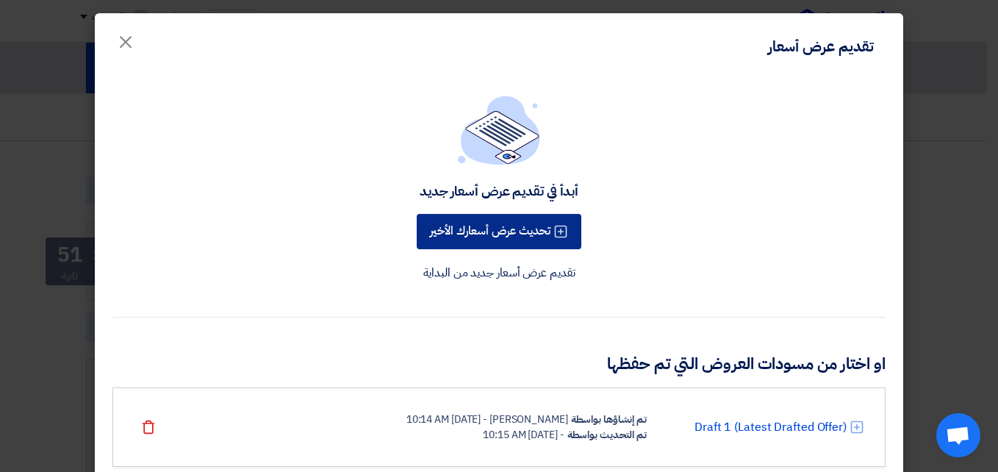
click at [506, 236] on button "تحديث عرض أسعارك الأخير" at bounding box center [499, 231] width 165 height 35
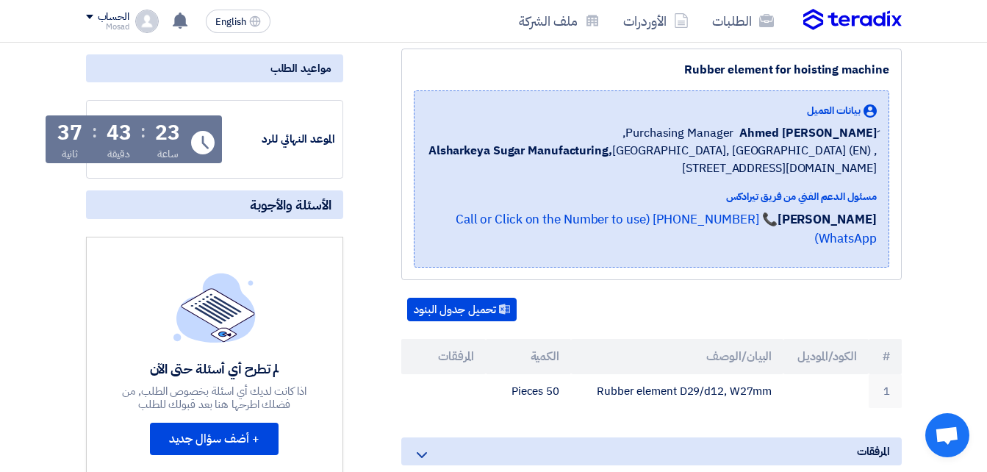
scroll to position [514, 0]
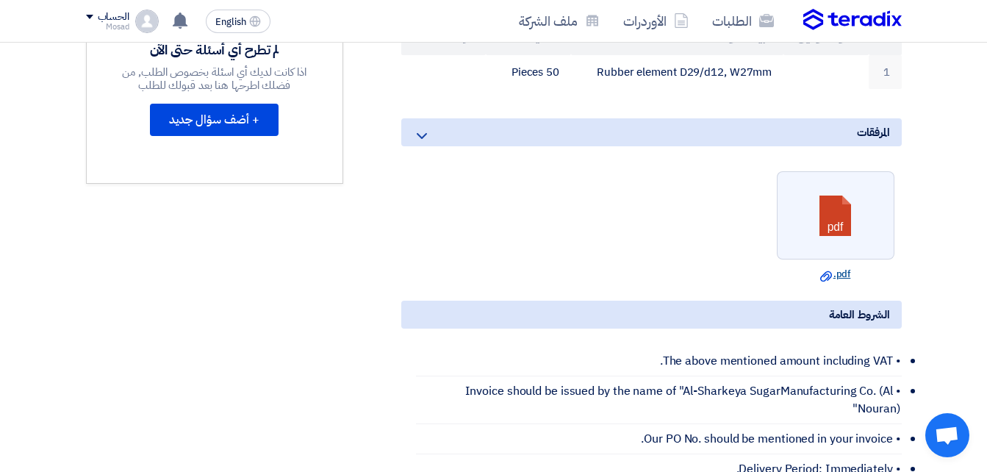
click at [839, 267] on link "Download file .pdf" at bounding box center [835, 274] width 109 height 15
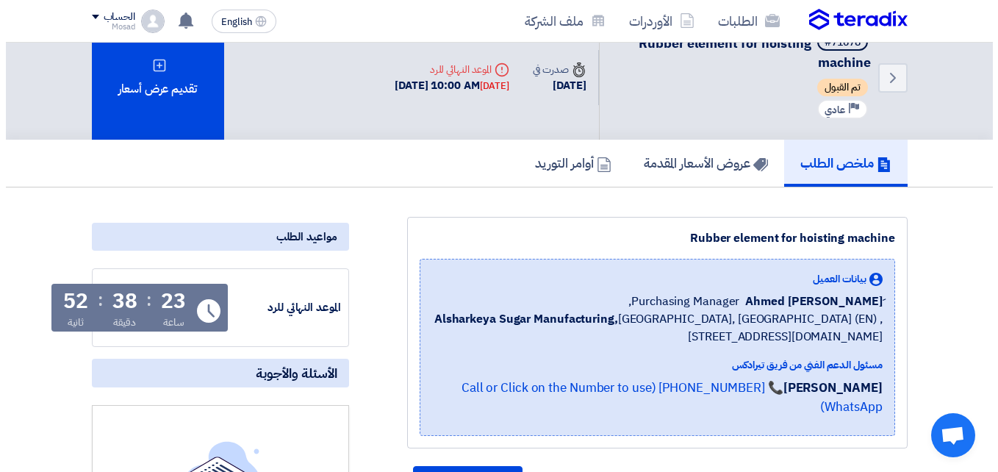
scroll to position [0, 0]
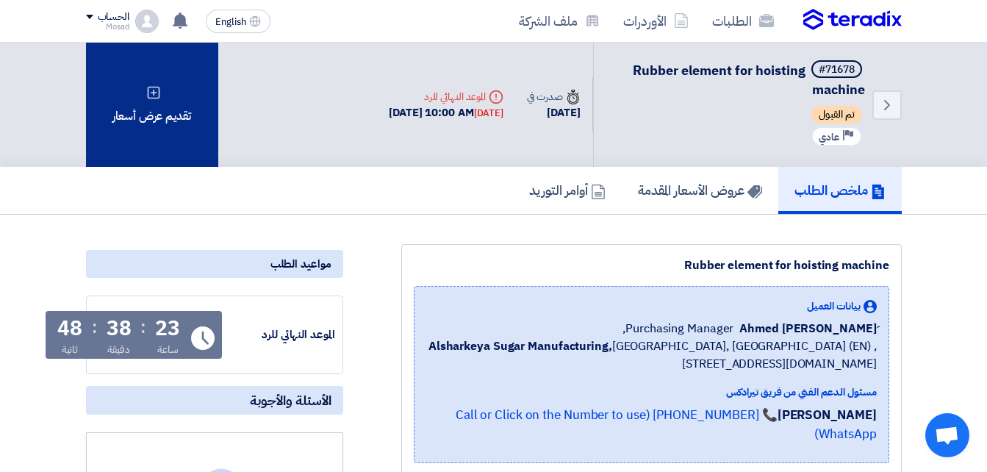
click at [137, 85] on div "تقديم عرض أسعار" at bounding box center [152, 105] width 132 height 124
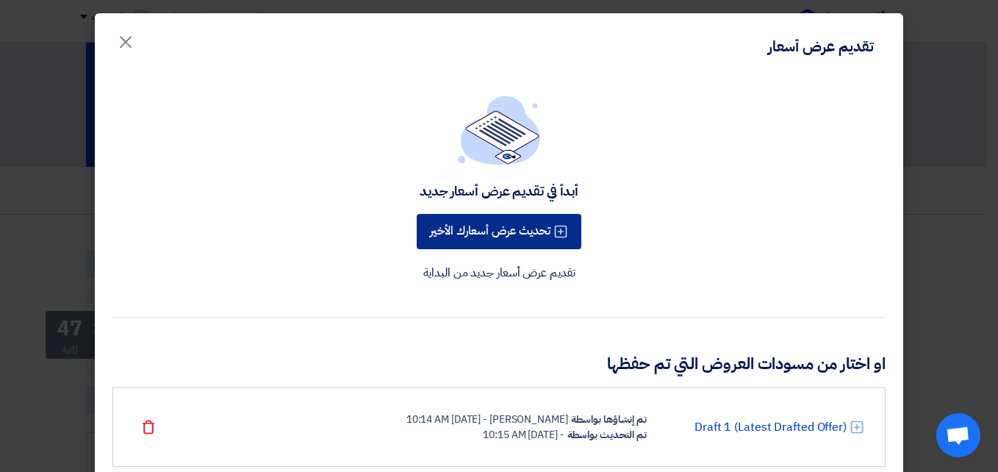
click at [530, 230] on button "تحديث عرض أسعارك الأخير" at bounding box center [499, 231] width 165 height 35
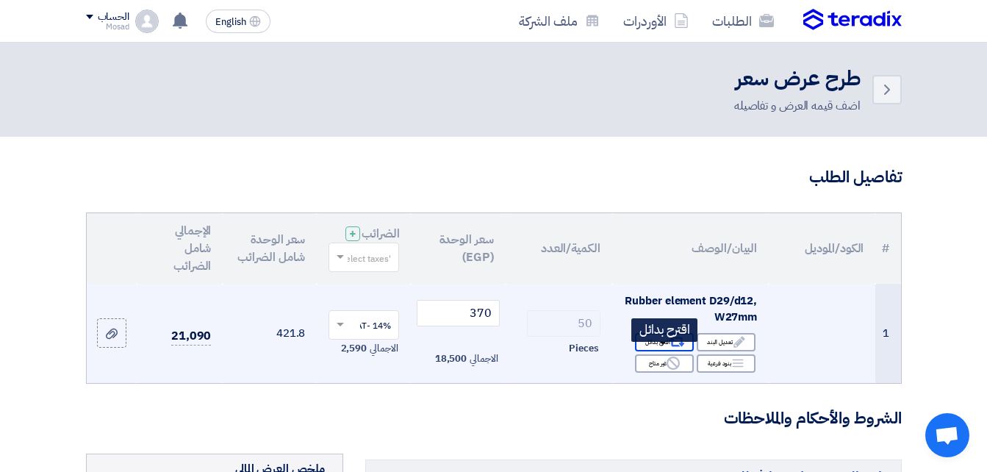
click at [665, 348] on div "Alternative اقترح بدائل" at bounding box center [664, 342] width 59 height 18
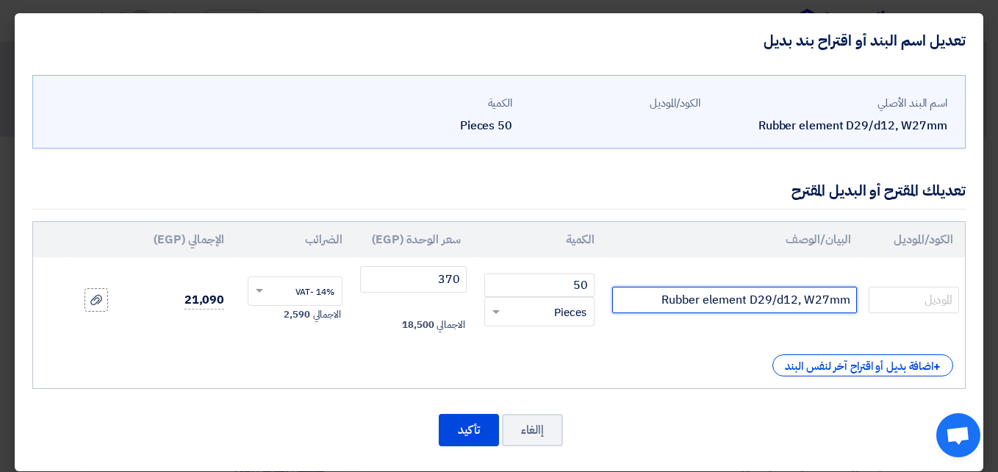
drag, startPoint x: 656, startPoint y: 302, endPoint x: 864, endPoint y: 298, distance: 207.3
click at [862, 298] on td "Rubber element D29/d12, W27mm" at bounding box center [734, 299] width 256 height 85
paste input "Bolt M 12*65 mm grade 12.9 with nut lock"
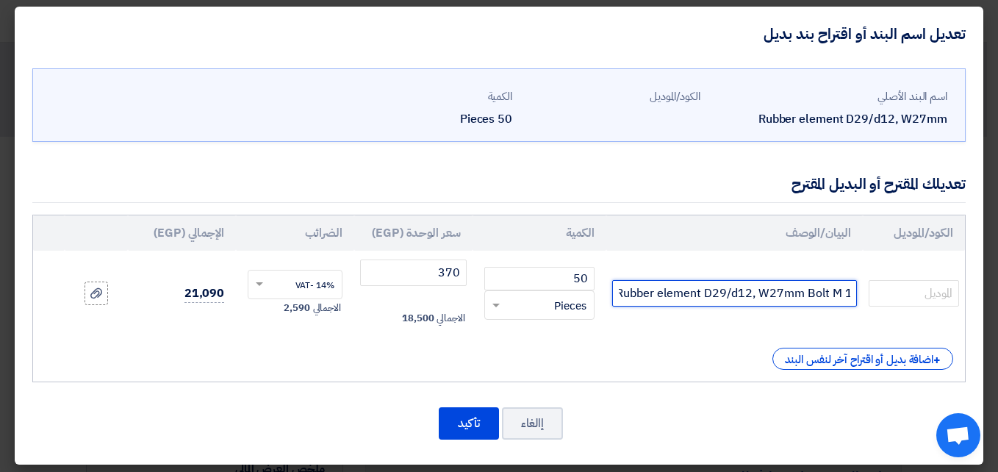
scroll to position [12, 0]
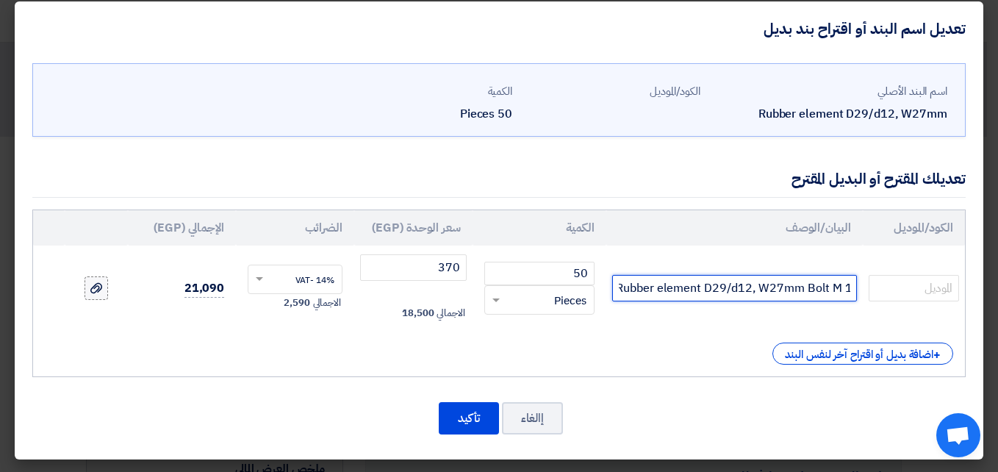
type input "Rubber element D29/d12, W27mm Bolt M 12*65 mm grade 12.9 with nut lock"
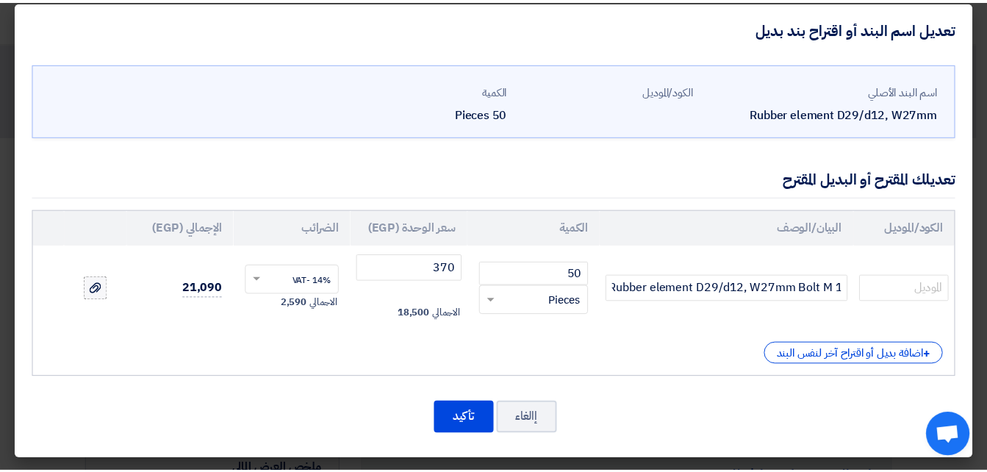
scroll to position [0, 0]
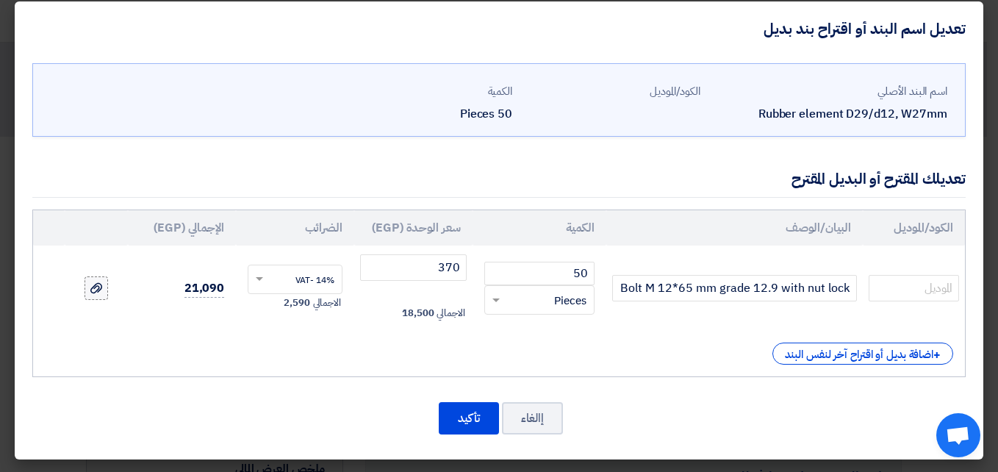
click at [102, 287] on use at bounding box center [96, 288] width 12 height 10
click at [0, 0] on input "file" at bounding box center [0, 0] width 0 height 0
click at [102, 285] on icon at bounding box center [96, 288] width 12 height 12
click at [0, 0] on input "file" at bounding box center [0, 0] width 0 height 0
click at [102, 277] on icon at bounding box center [96, 278] width 12 height 12
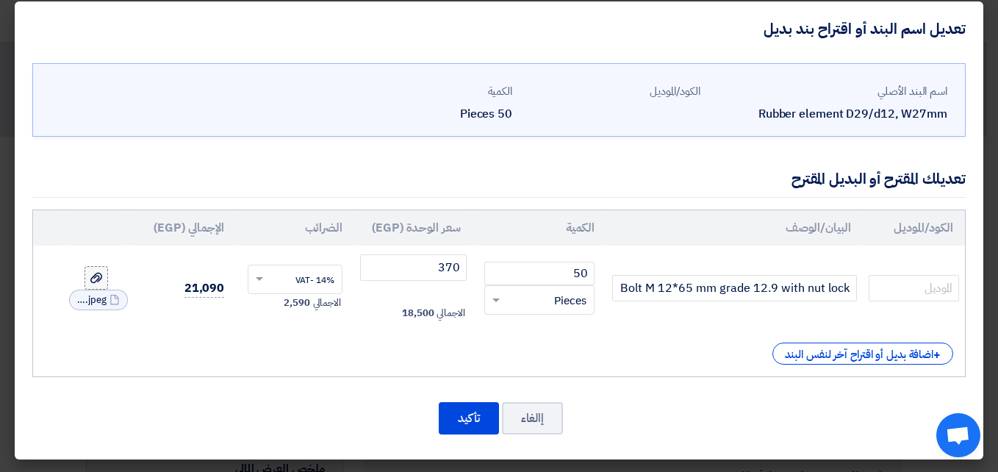
click at [0, 0] on input "file" at bounding box center [0, 0] width 0 height 0
click at [102, 270] on use at bounding box center [96, 267] width 12 height 10
click at [0, 0] on input "file" at bounding box center [0, 0] width 0 height 0
click at [464, 410] on button "تأكيد" at bounding box center [469, 418] width 60 height 32
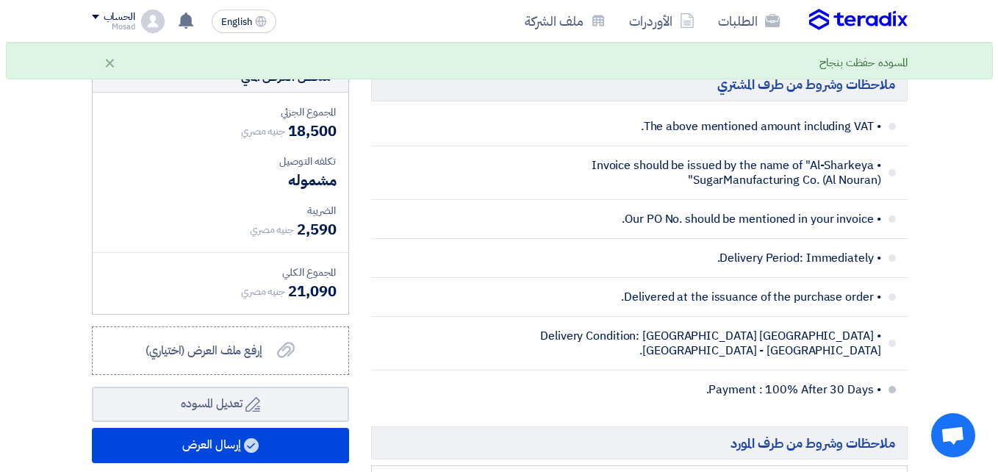
scroll to position [514, 0]
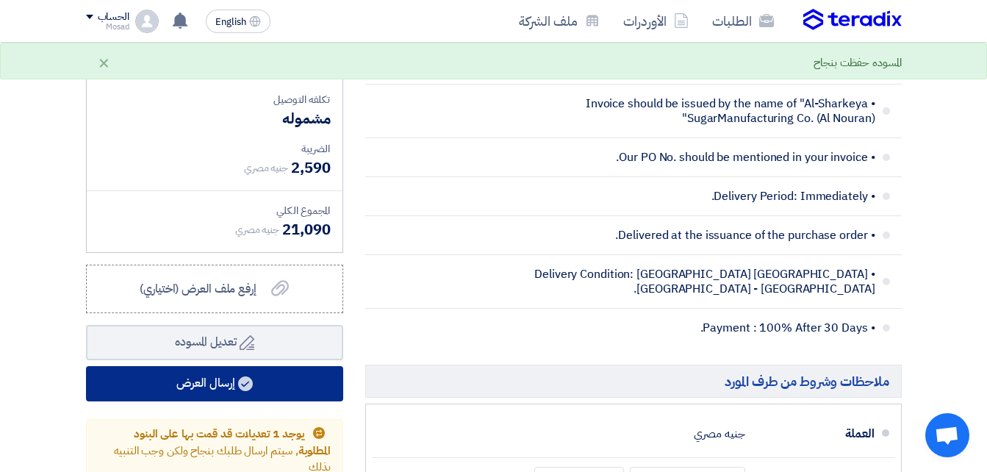
click at [281, 392] on button "إرسال العرض" at bounding box center [214, 383] width 257 height 35
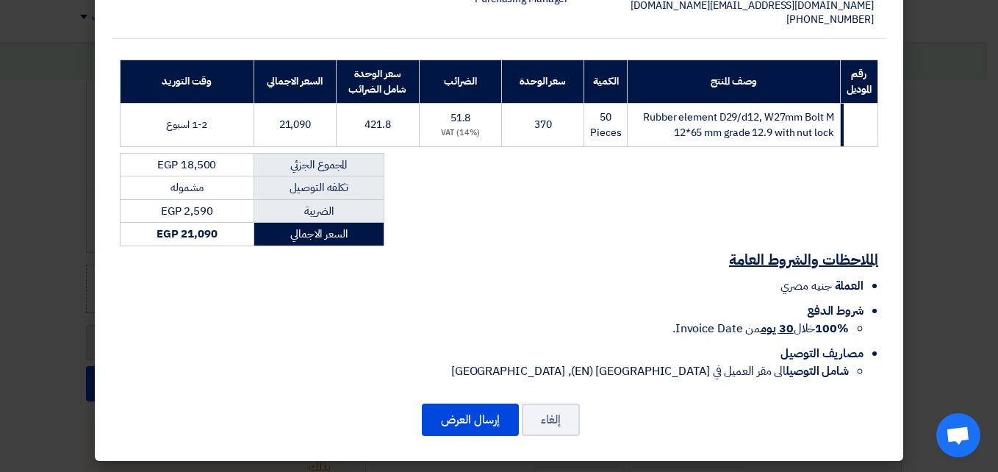
scroll to position [211, 0]
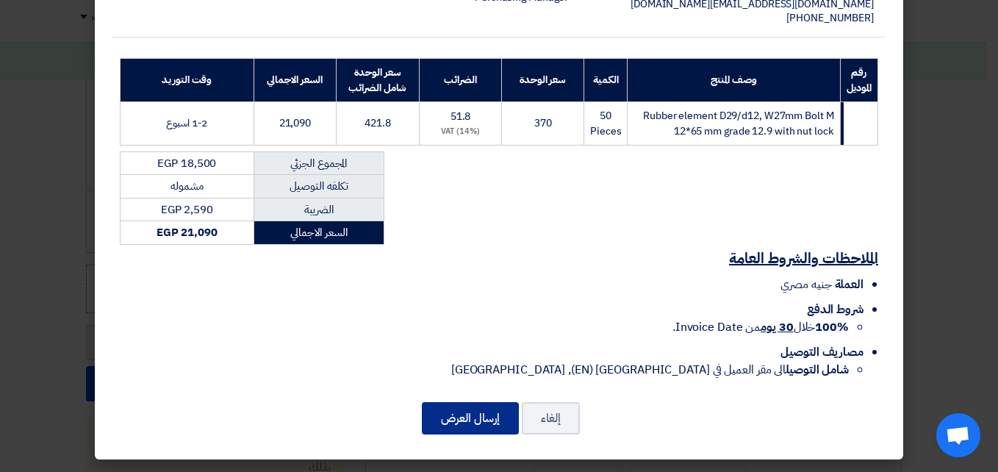
drag, startPoint x: 476, startPoint y: 415, endPoint x: 484, endPoint y: 416, distance: 7.5
click at [477, 415] on button "إرسال العرض" at bounding box center [470, 418] width 97 height 32
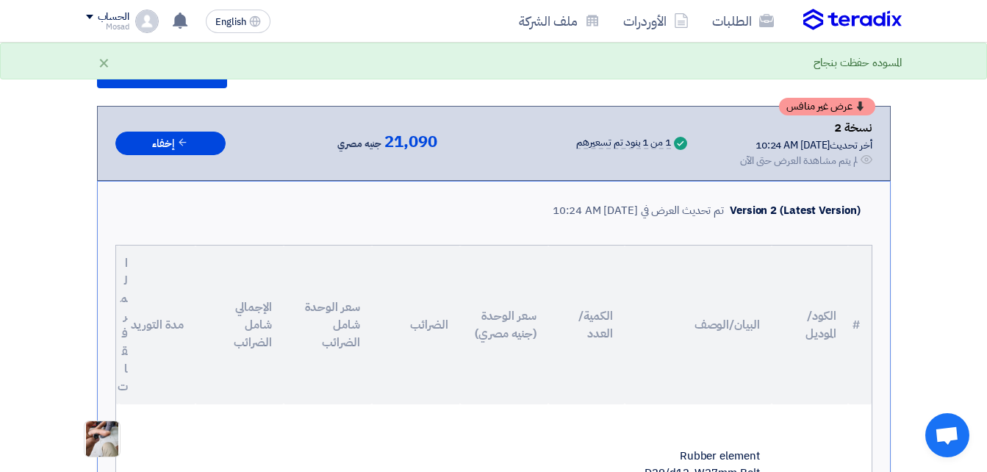
scroll to position [1160, 0]
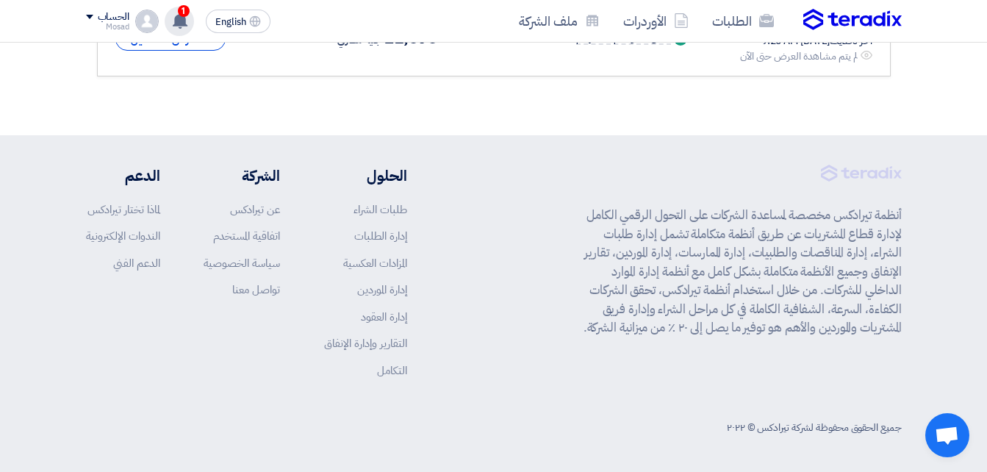
click at [180, 21] on use at bounding box center [180, 20] width 15 height 16
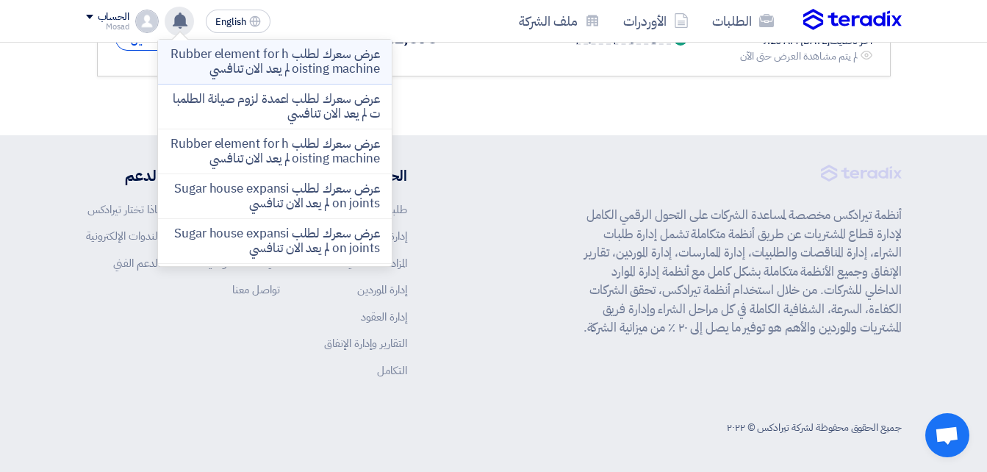
click at [244, 60] on p "عرض سعرك لطلب Rubber element for hoisting machine لم يعد الان تنافسي" at bounding box center [275, 61] width 210 height 29
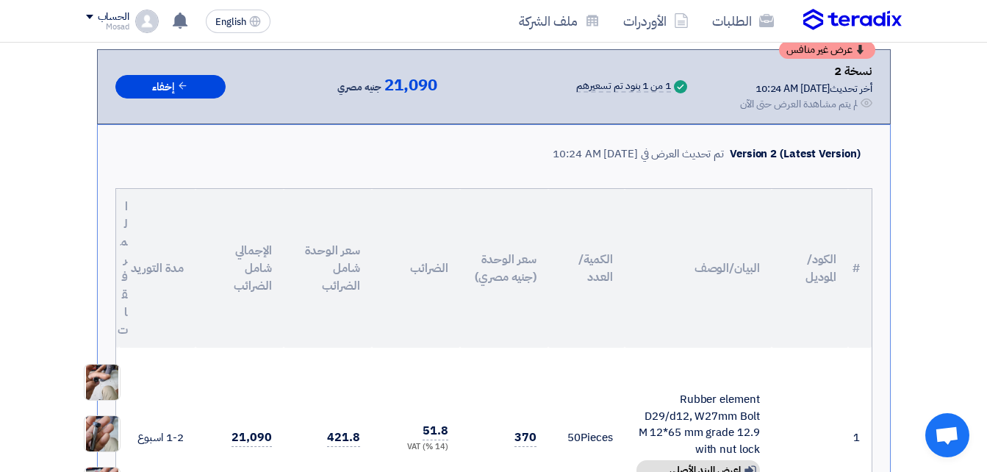
scroll to position [65, 0]
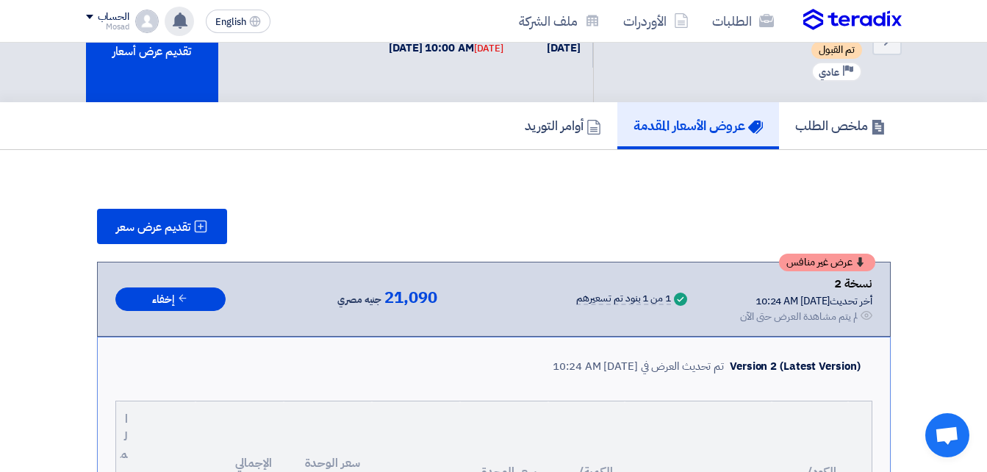
click at [184, 24] on use at bounding box center [180, 20] width 15 height 16
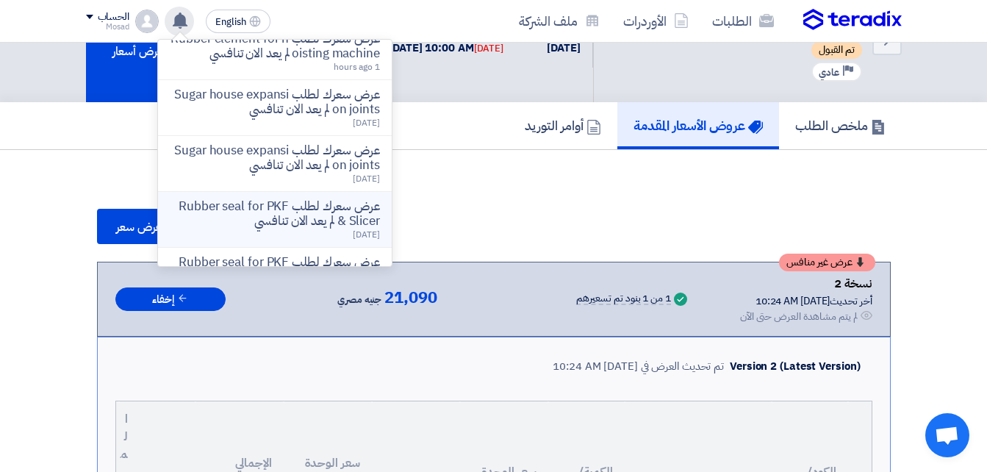
scroll to position [147, 0]
